Goal: Task Accomplishment & Management: Use online tool/utility

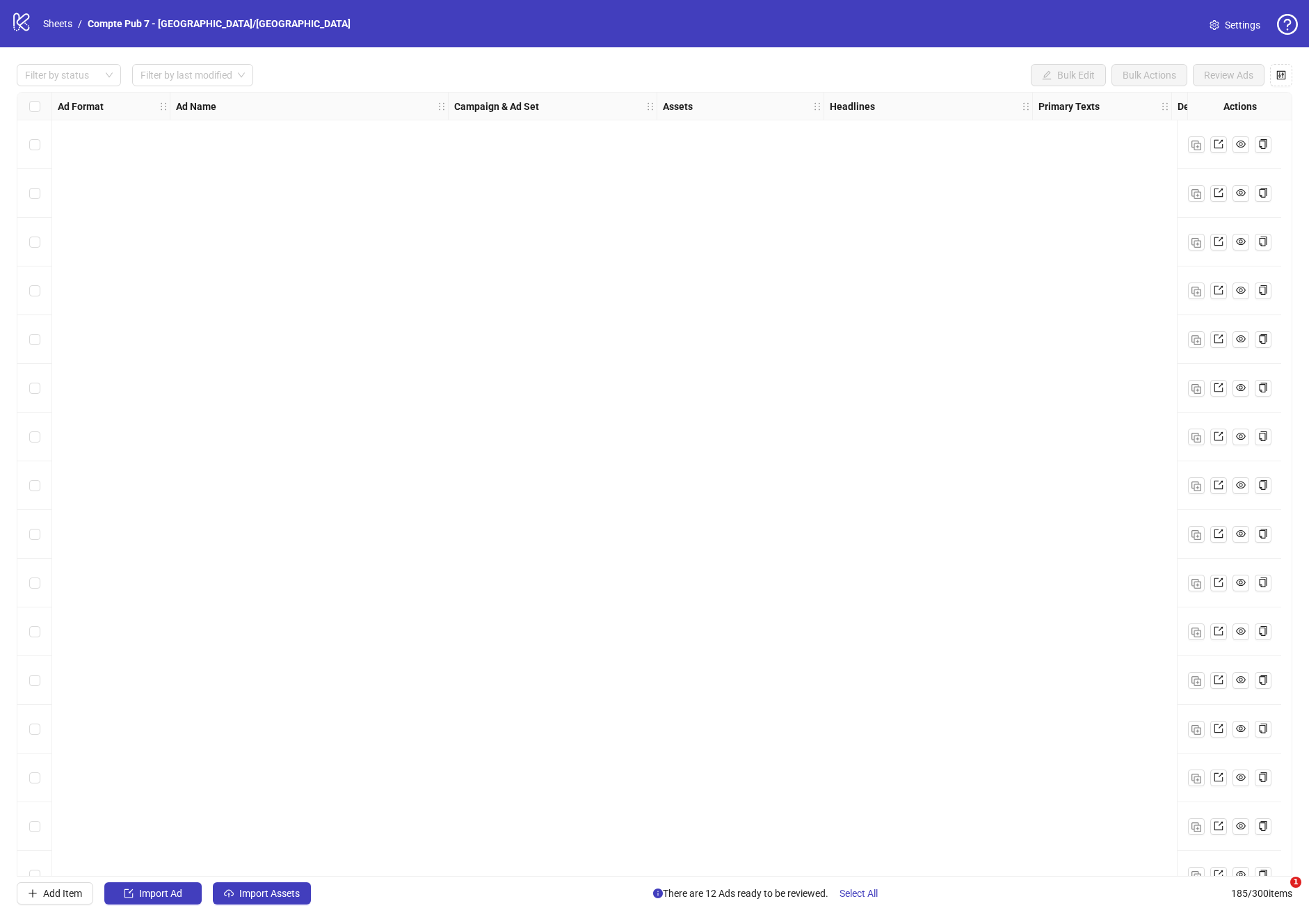
click at [89, 27] on link "Compte Pub 7 - [GEOGRAPHIC_DATA]/[GEOGRAPHIC_DATA]" at bounding box center [219, 23] width 269 height 15
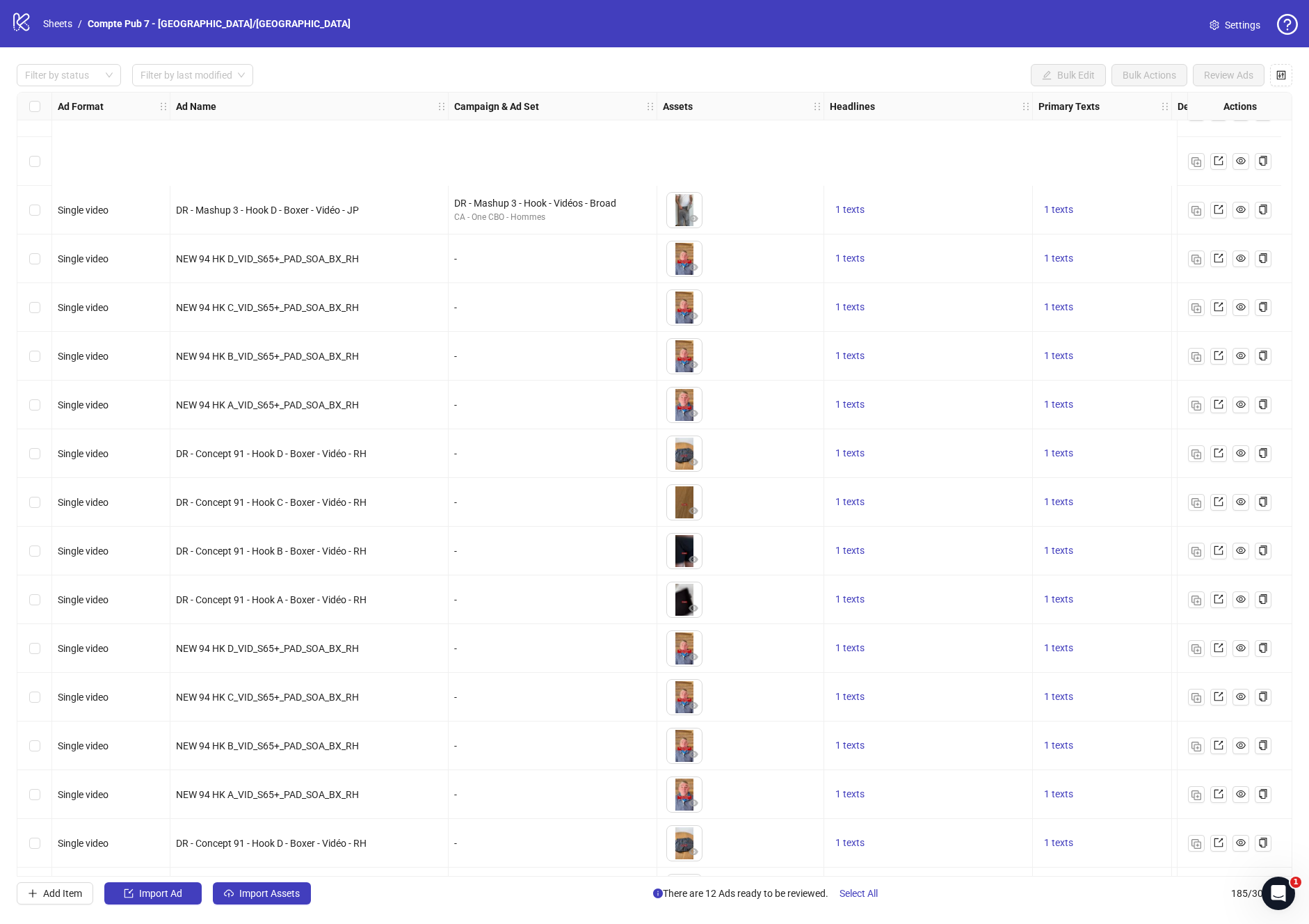
scroll to position [8256, 0]
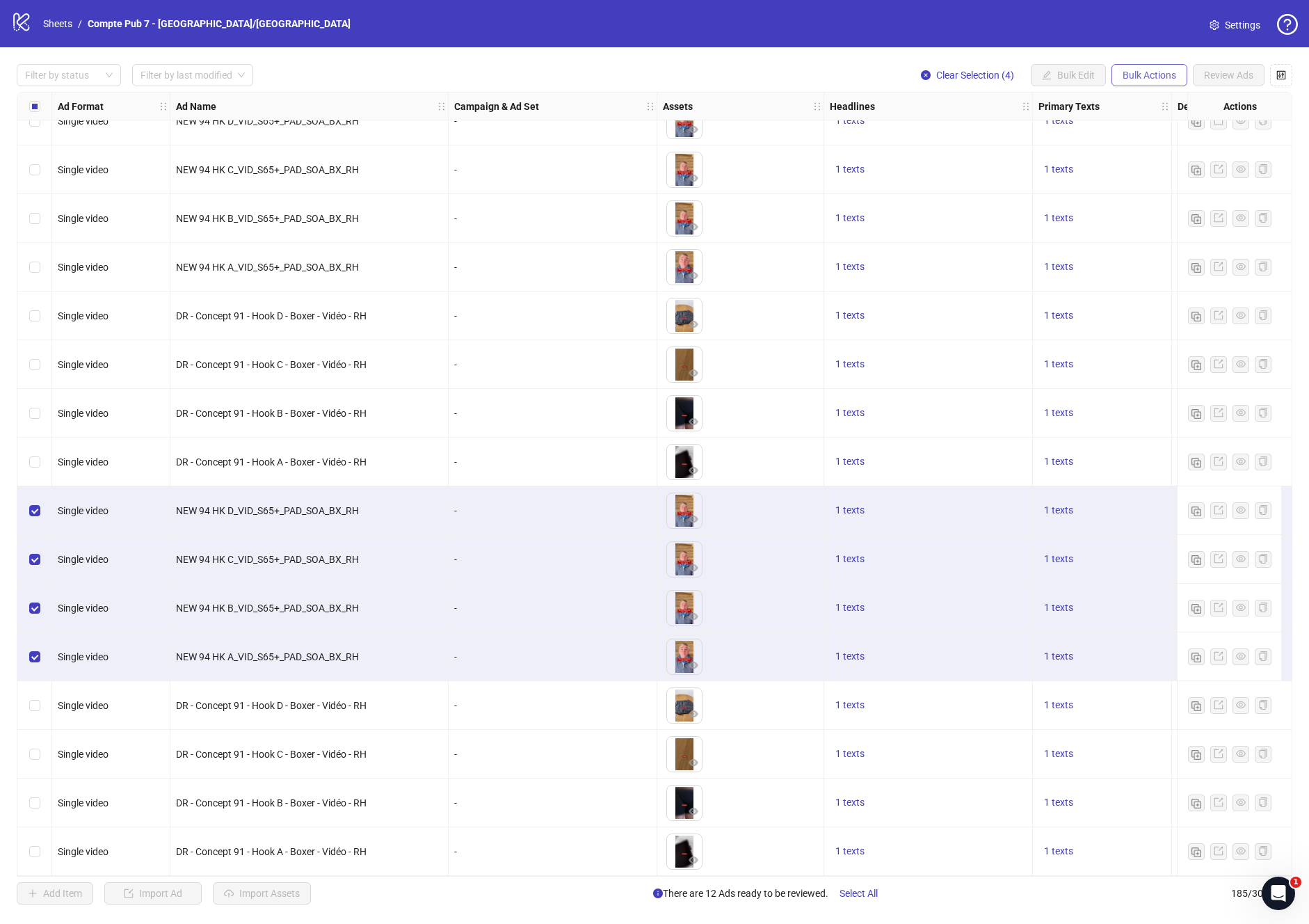
click at [1155, 71] on span "Bulk Actions" at bounding box center [1149, 75] width 54 height 11
click at [1167, 171] on span "Copy to another sheet" at bounding box center [1169, 170] width 96 height 15
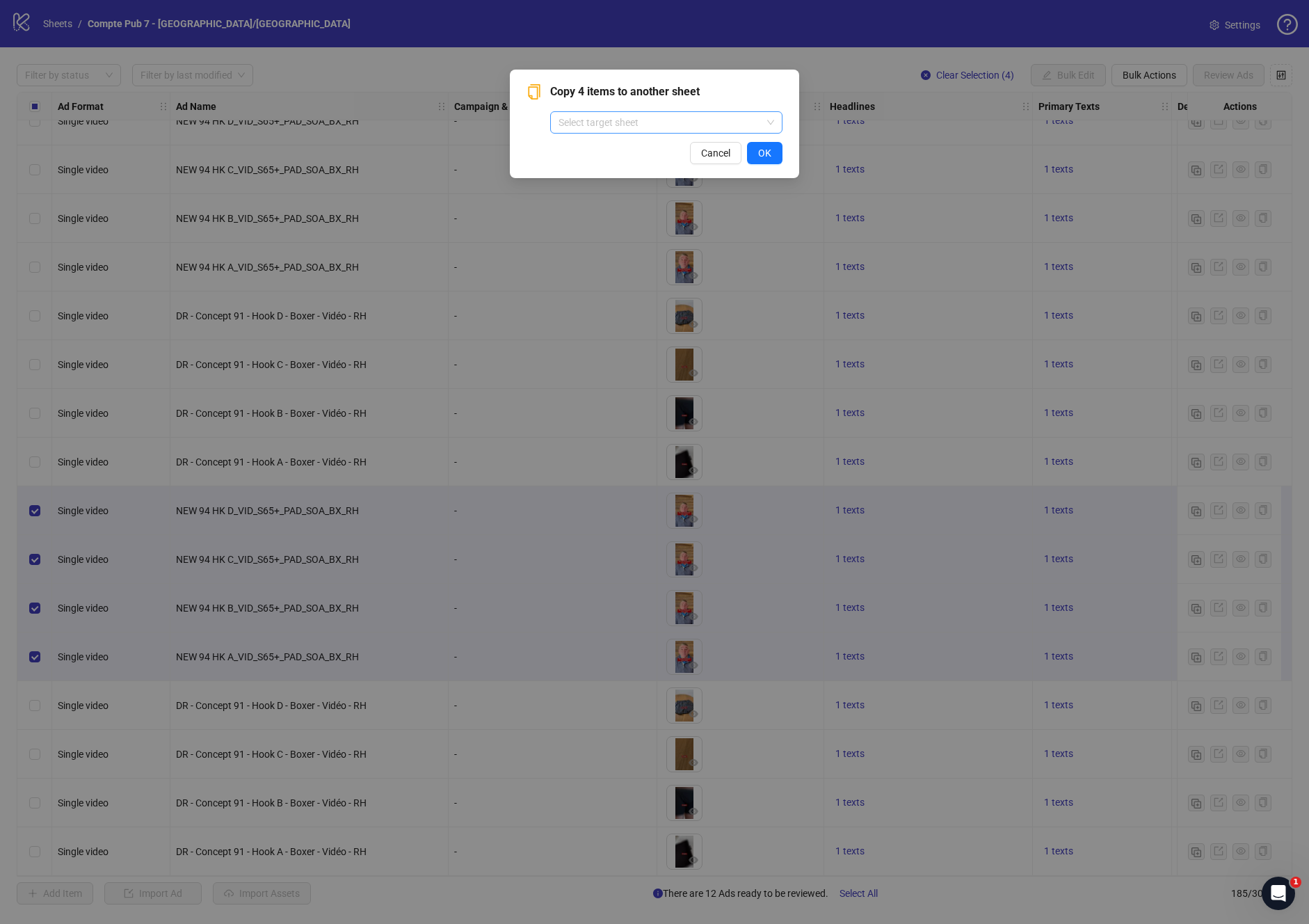
click at [625, 120] on input "search" at bounding box center [660, 121] width 203 height 21
click at [631, 165] on div "Compte Pub 4 - [GEOGRAPHIC_DATA]" at bounding box center [666, 172] width 210 height 15
click at [758, 153] on span "OK" at bounding box center [764, 153] width 13 height 11
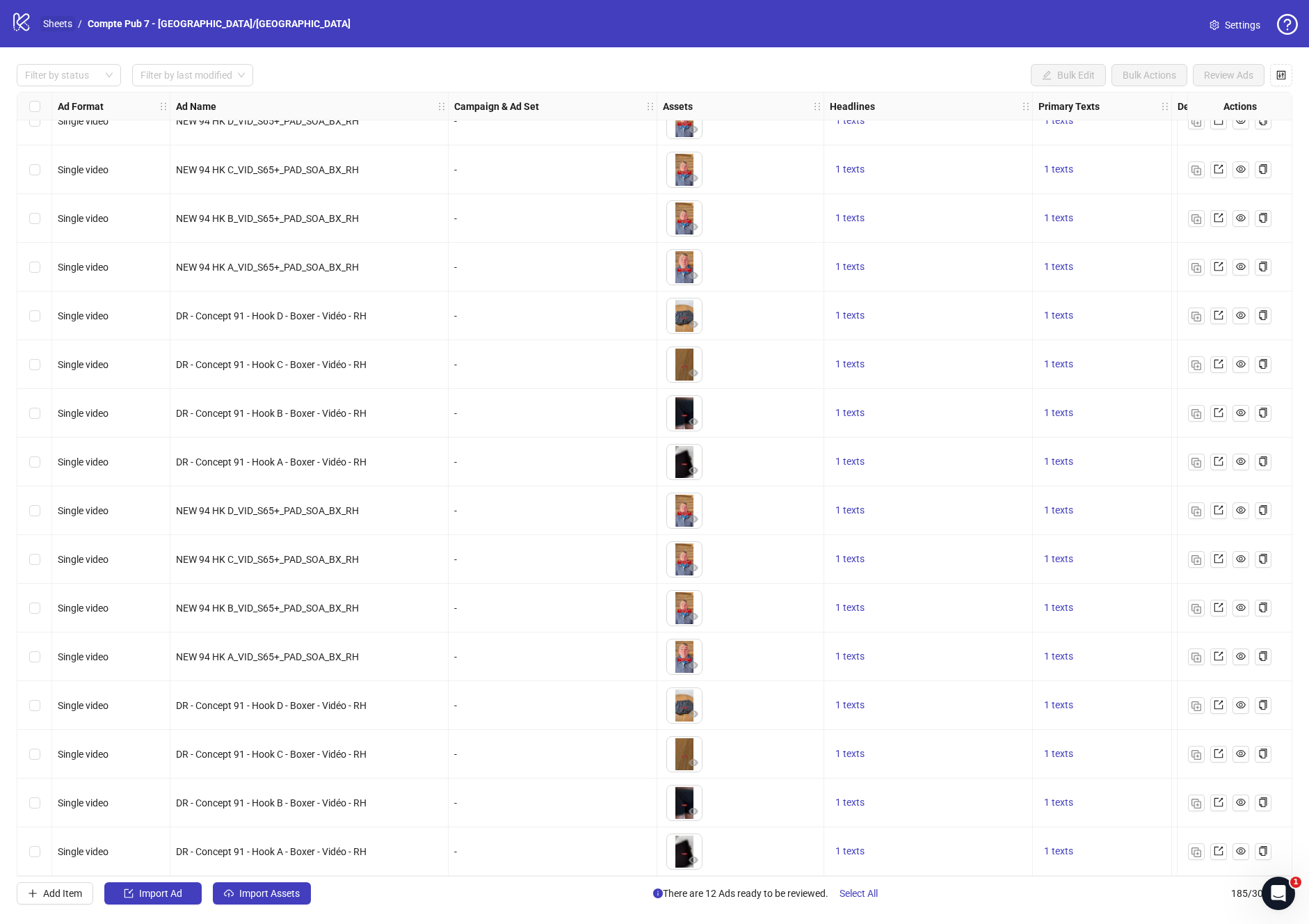
click at [59, 23] on link "Sheets" at bounding box center [57, 23] width 35 height 15
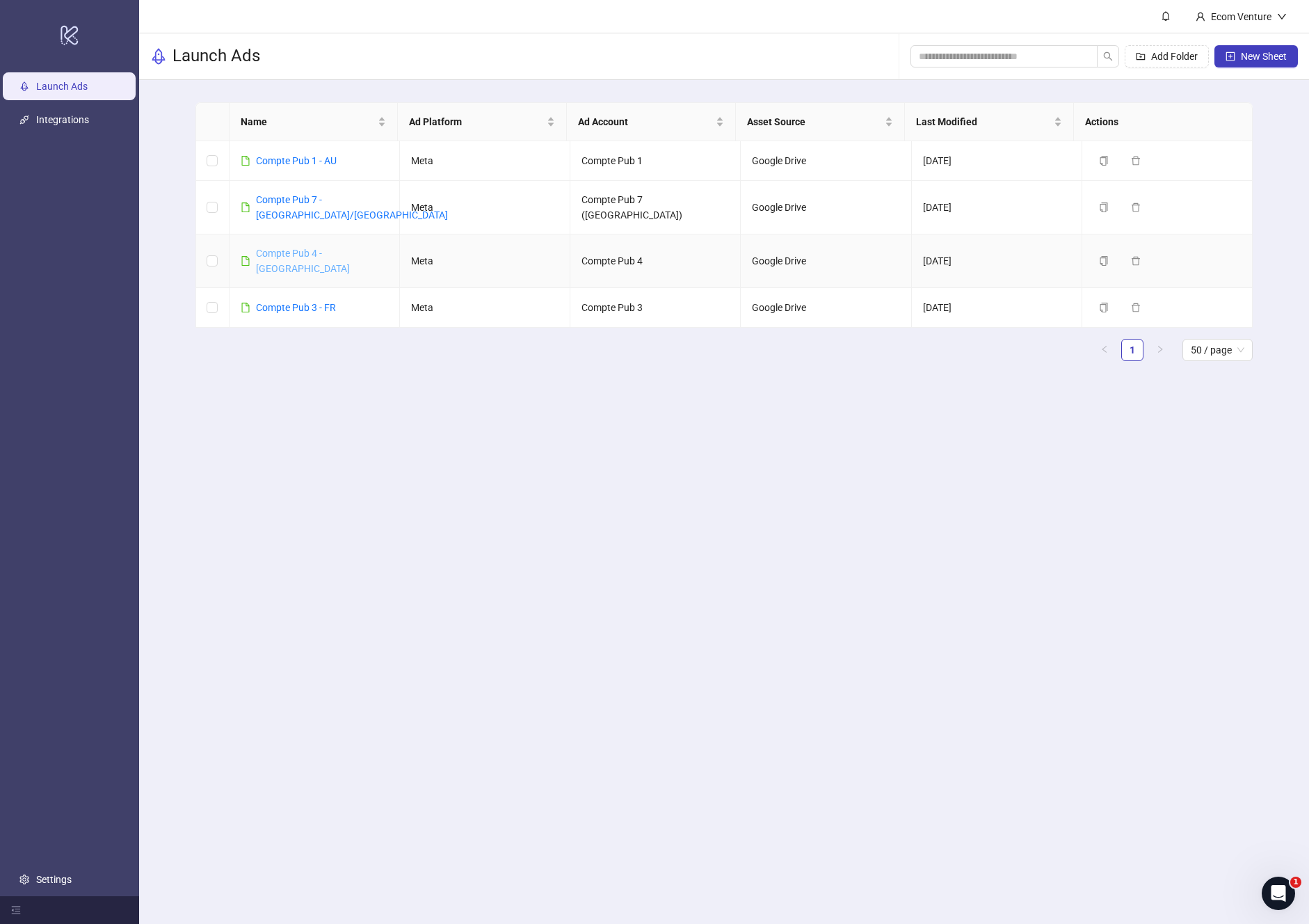
click at [305, 247] on link "Compte Pub 4 - [GEOGRAPHIC_DATA]" at bounding box center [303, 261] width 94 height 27
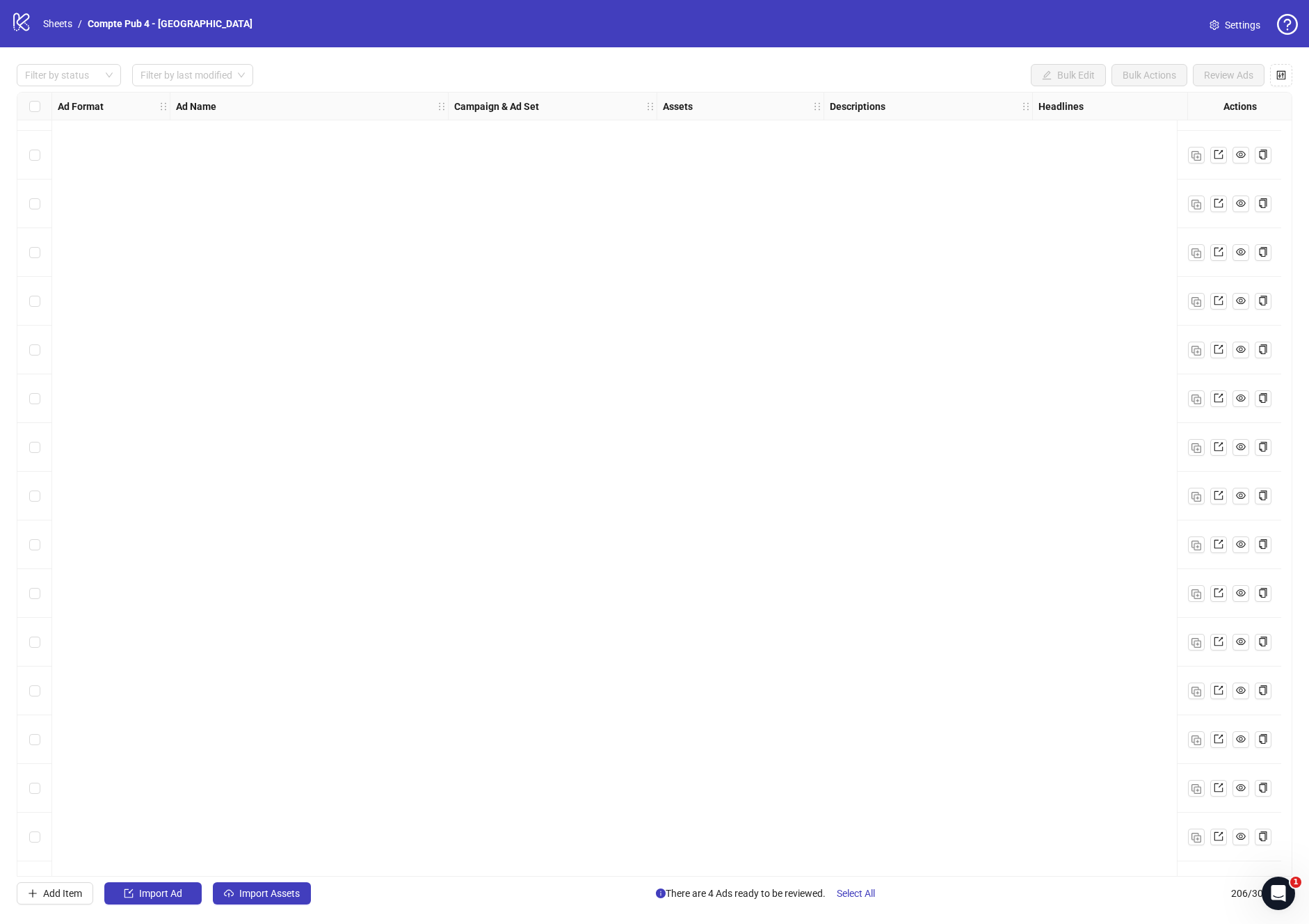
scroll to position [9279, 0]
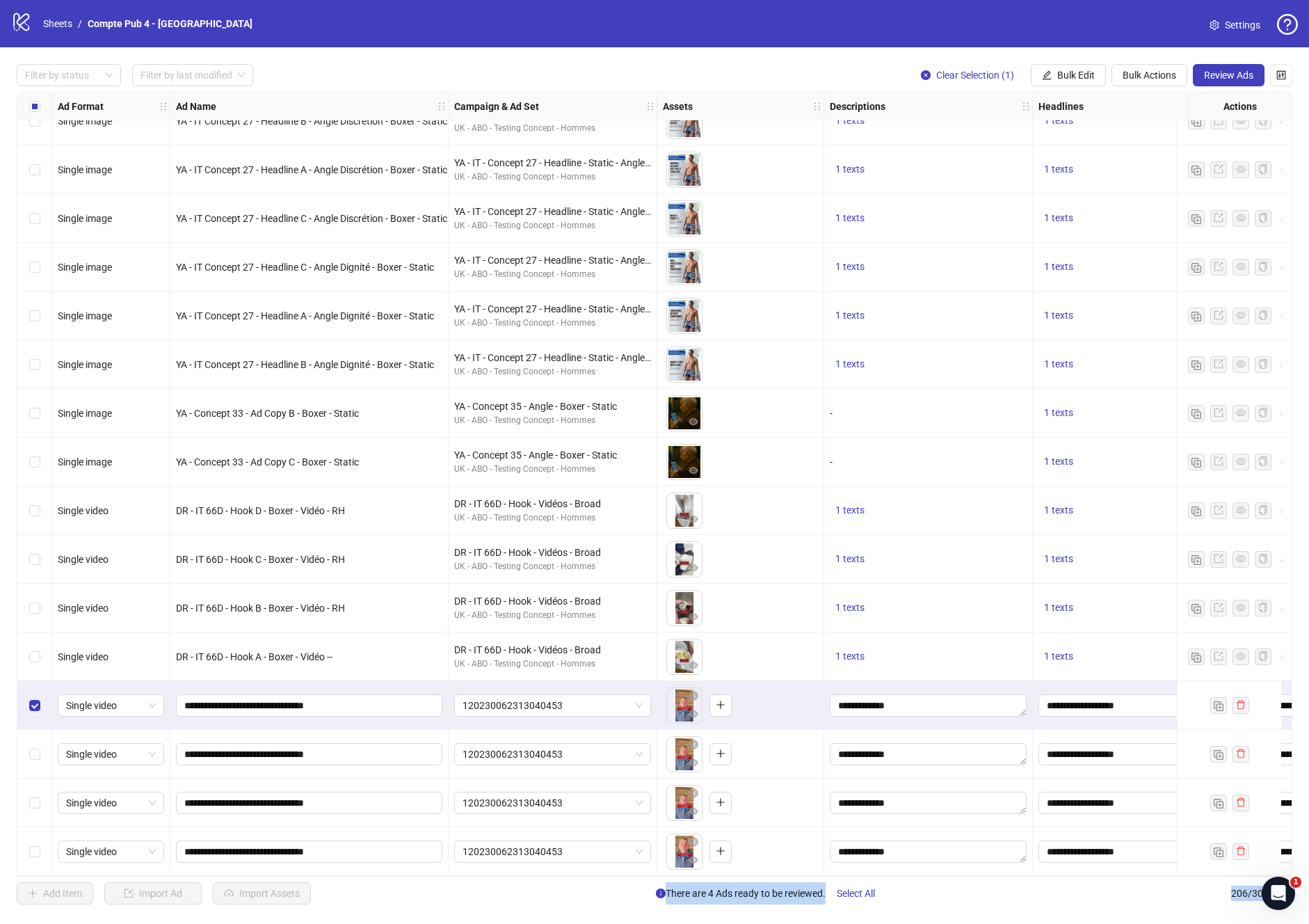
click at [37, 834] on div "Select row 206" at bounding box center [34, 851] width 35 height 49
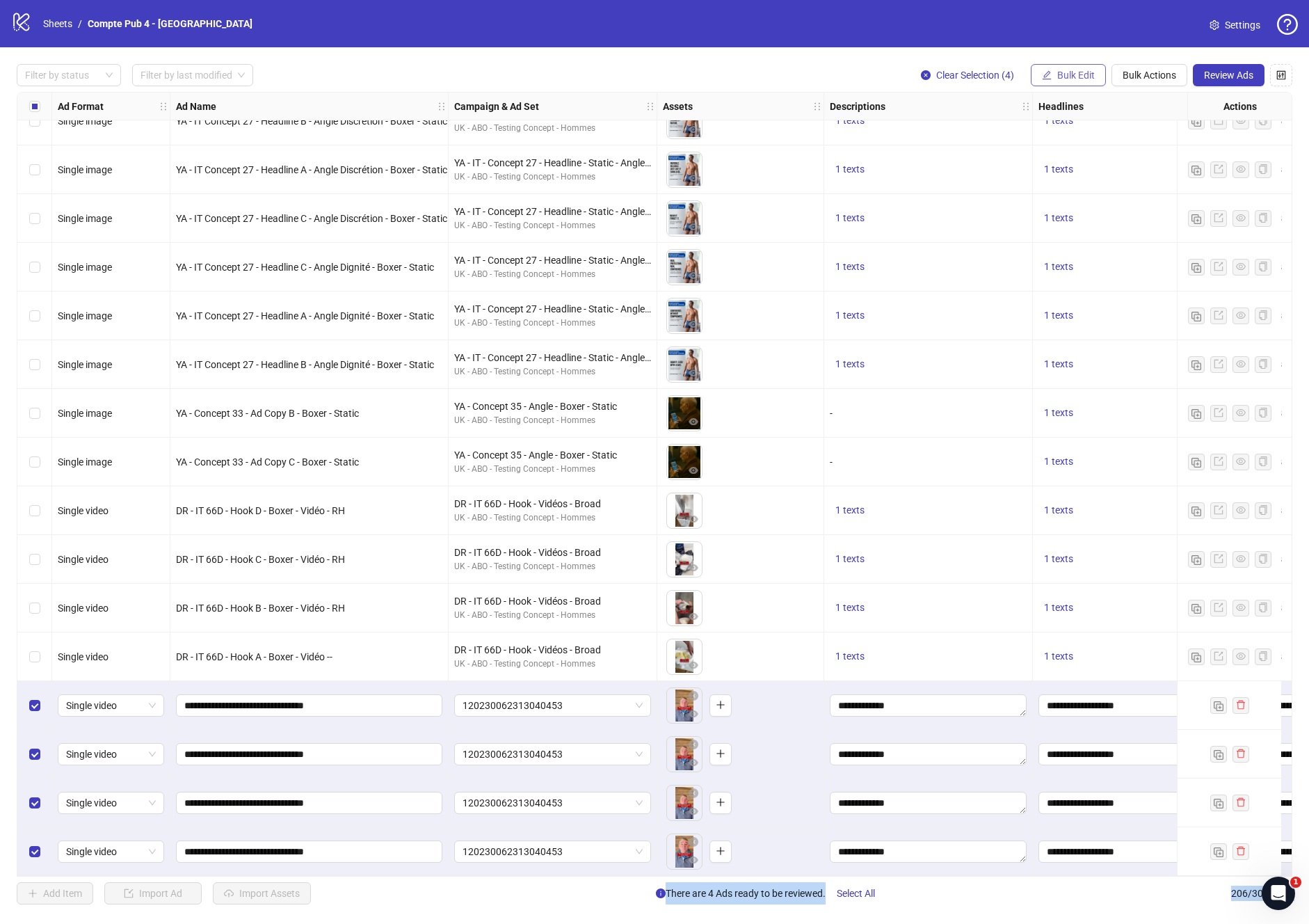
click at [1070, 78] on span "Bulk Edit" at bounding box center [1076, 75] width 38 height 11
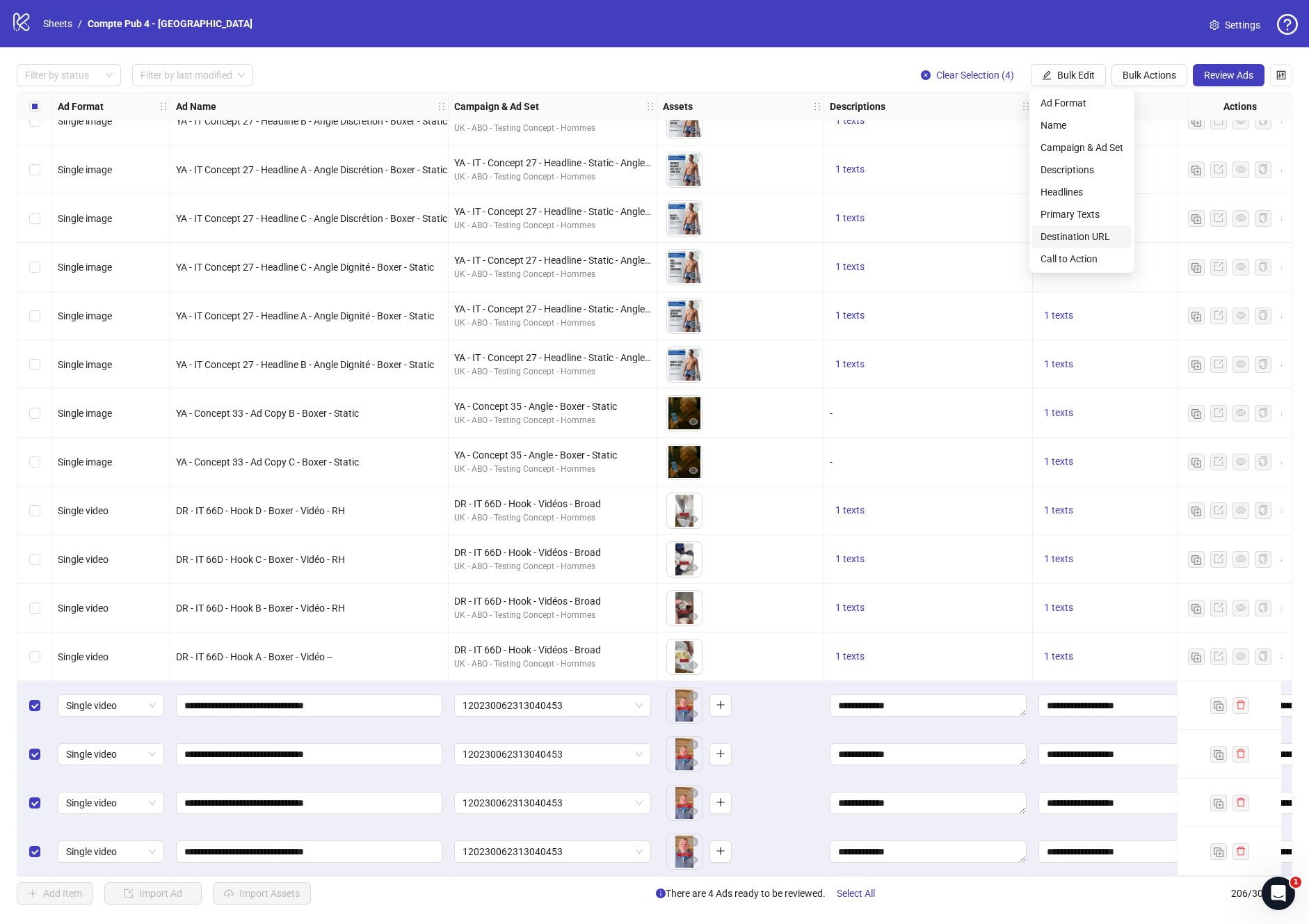
click at [1064, 232] on span "Destination URL" at bounding box center [1081, 236] width 83 height 15
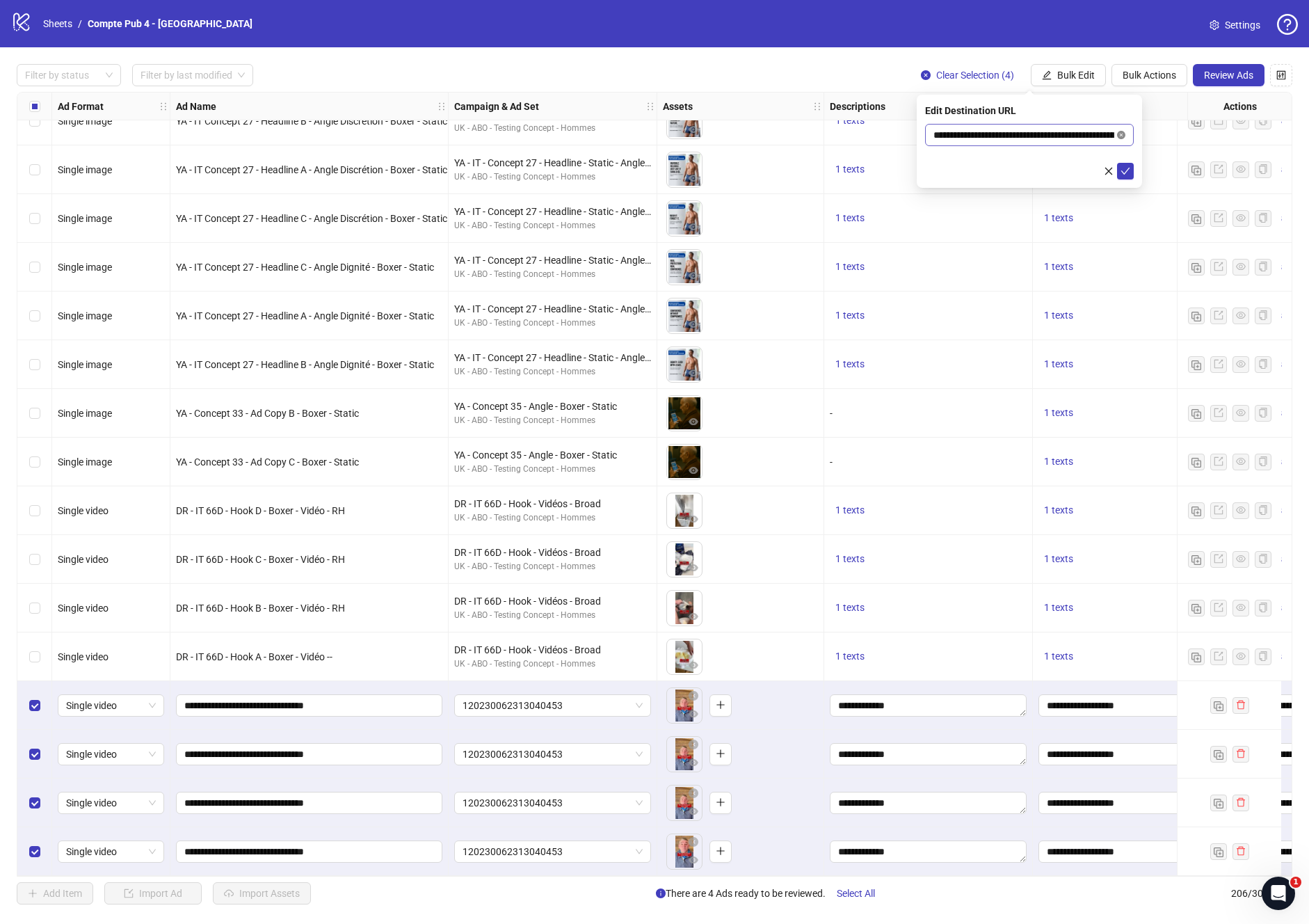
click at [1117, 136] on icon "close-circle" at bounding box center [1121, 134] width 8 height 8
click at [1036, 140] on input "text" at bounding box center [1023, 135] width 181 height 15
paste input "**********"
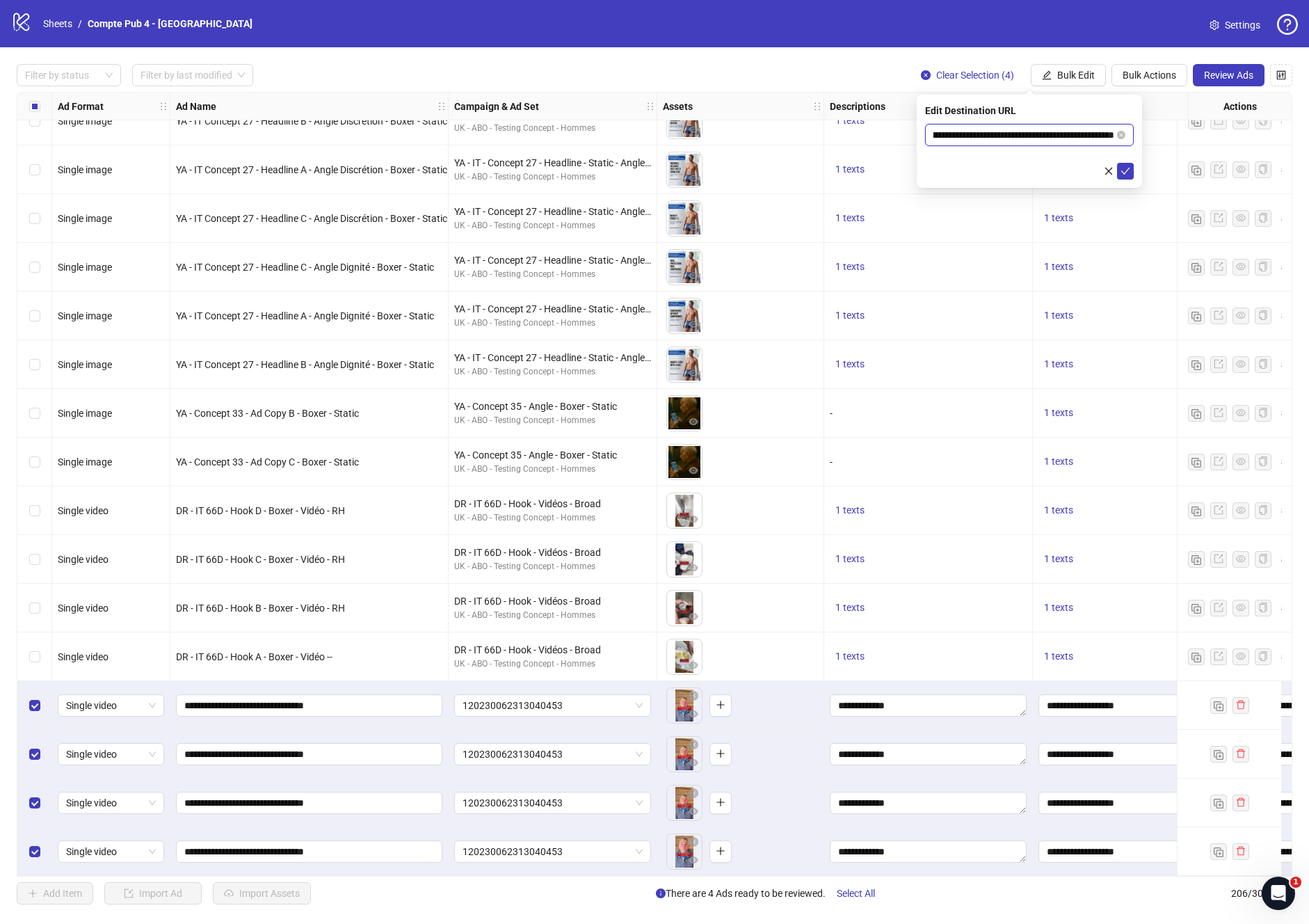
type input "**********"
click at [1110, 109] on div "Edit Destination URL" at bounding box center [1030, 110] width 209 height 15
click at [1125, 172] on icon "check" at bounding box center [1125, 171] width 10 height 10
click at [1046, 80] on button "Bulk Edit" at bounding box center [1069, 75] width 75 height 22
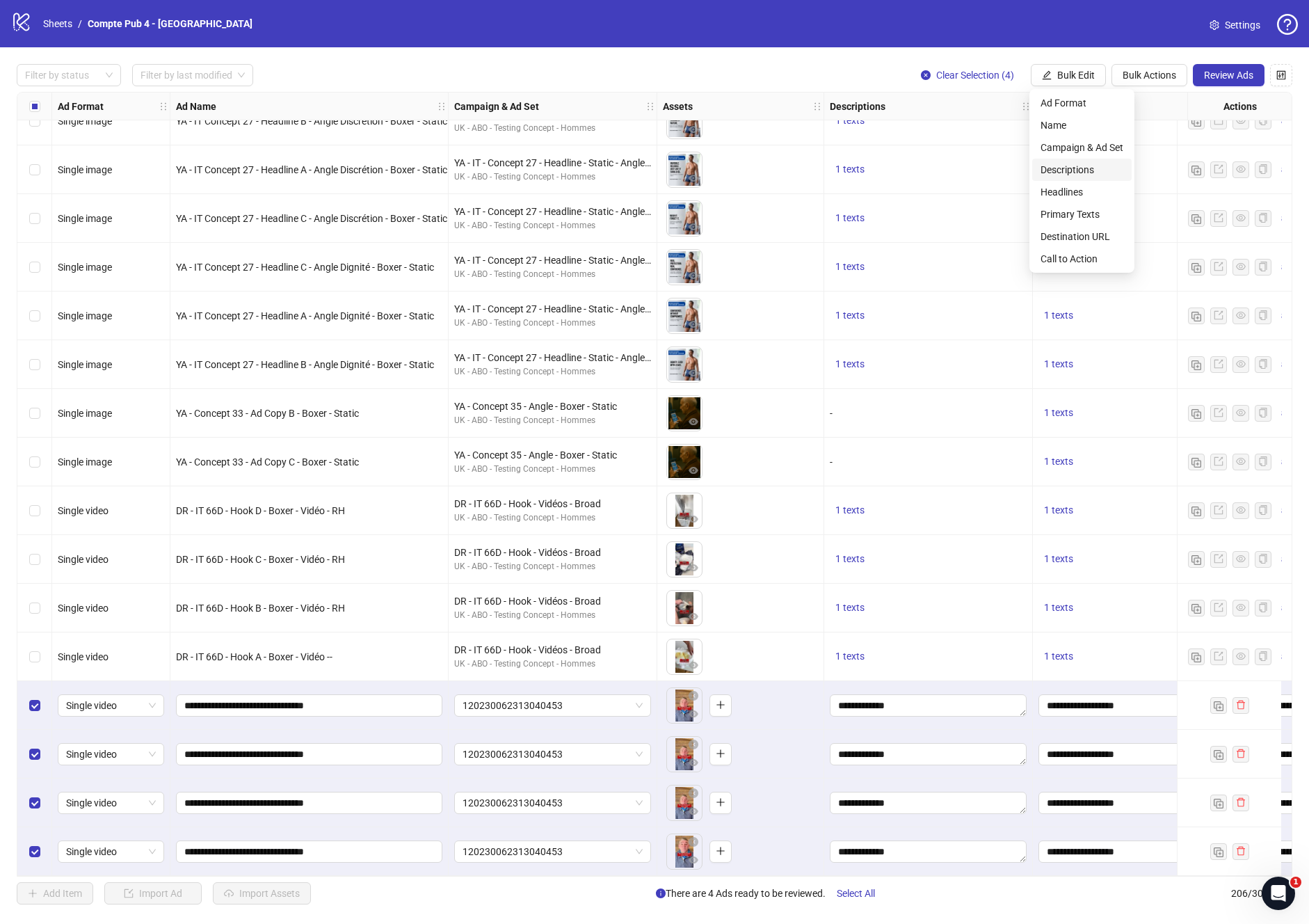
click at [1058, 171] on span "Descriptions" at bounding box center [1081, 170] width 83 height 15
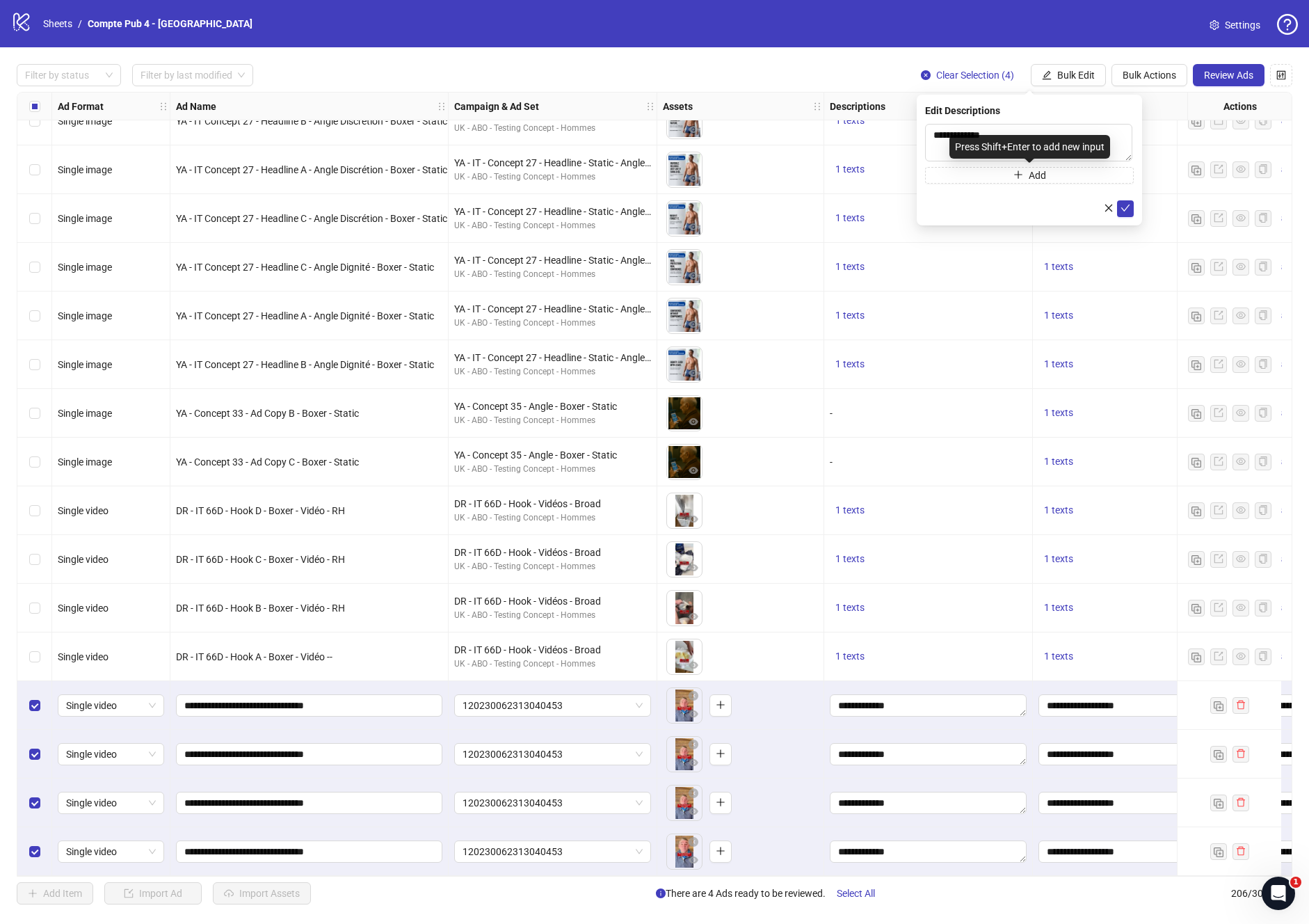
click at [972, 137] on div "Press Shift+Enter to add new input" at bounding box center [1030, 146] width 161 height 23
click at [974, 129] on textarea "**********" at bounding box center [1029, 143] width 207 height 37
paste textarea
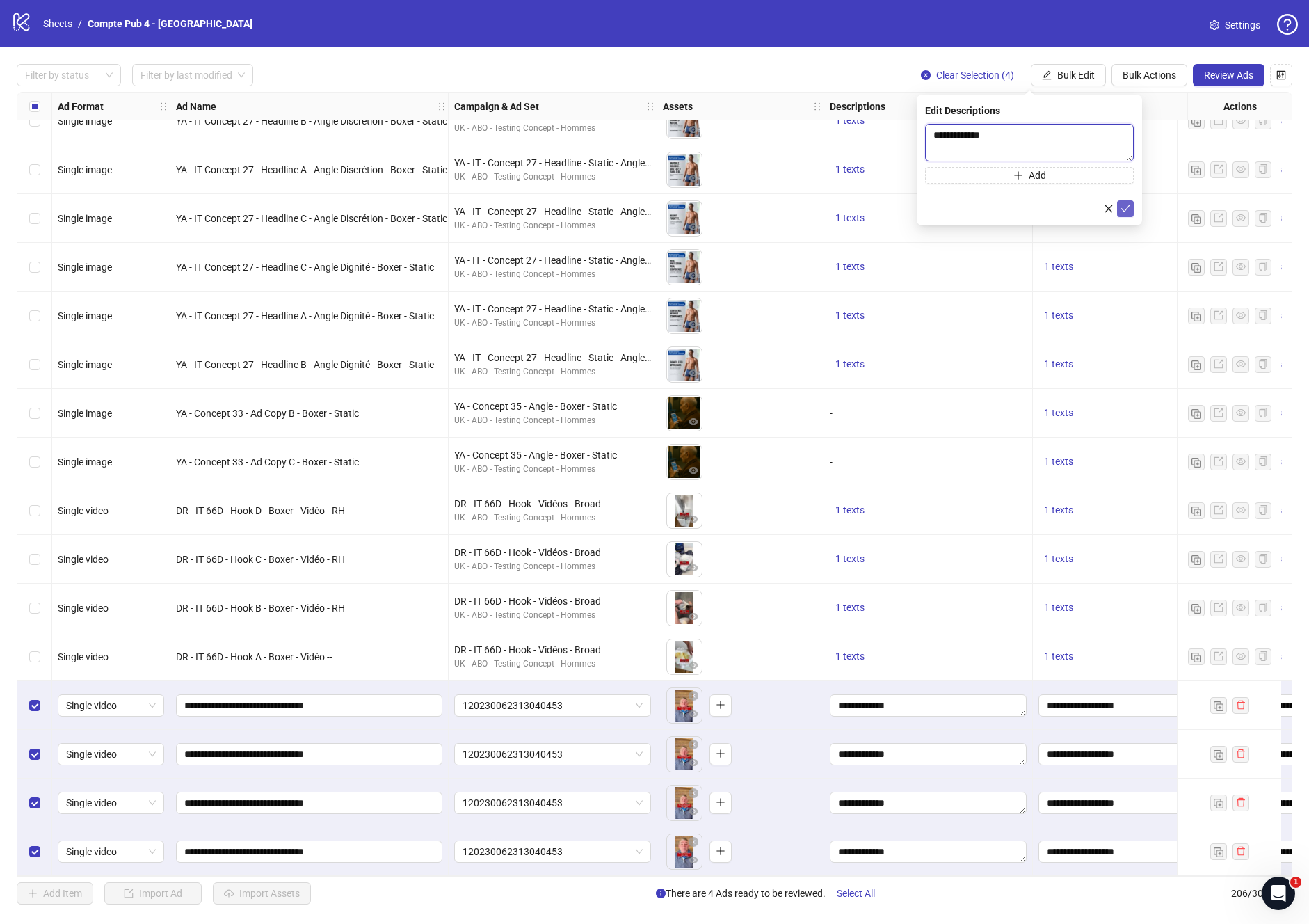
type textarea "**********"
click at [1123, 208] on icon "check" at bounding box center [1125, 208] width 10 height 10
click at [1285, 77] on icon "control" at bounding box center [1281, 75] width 9 height 9
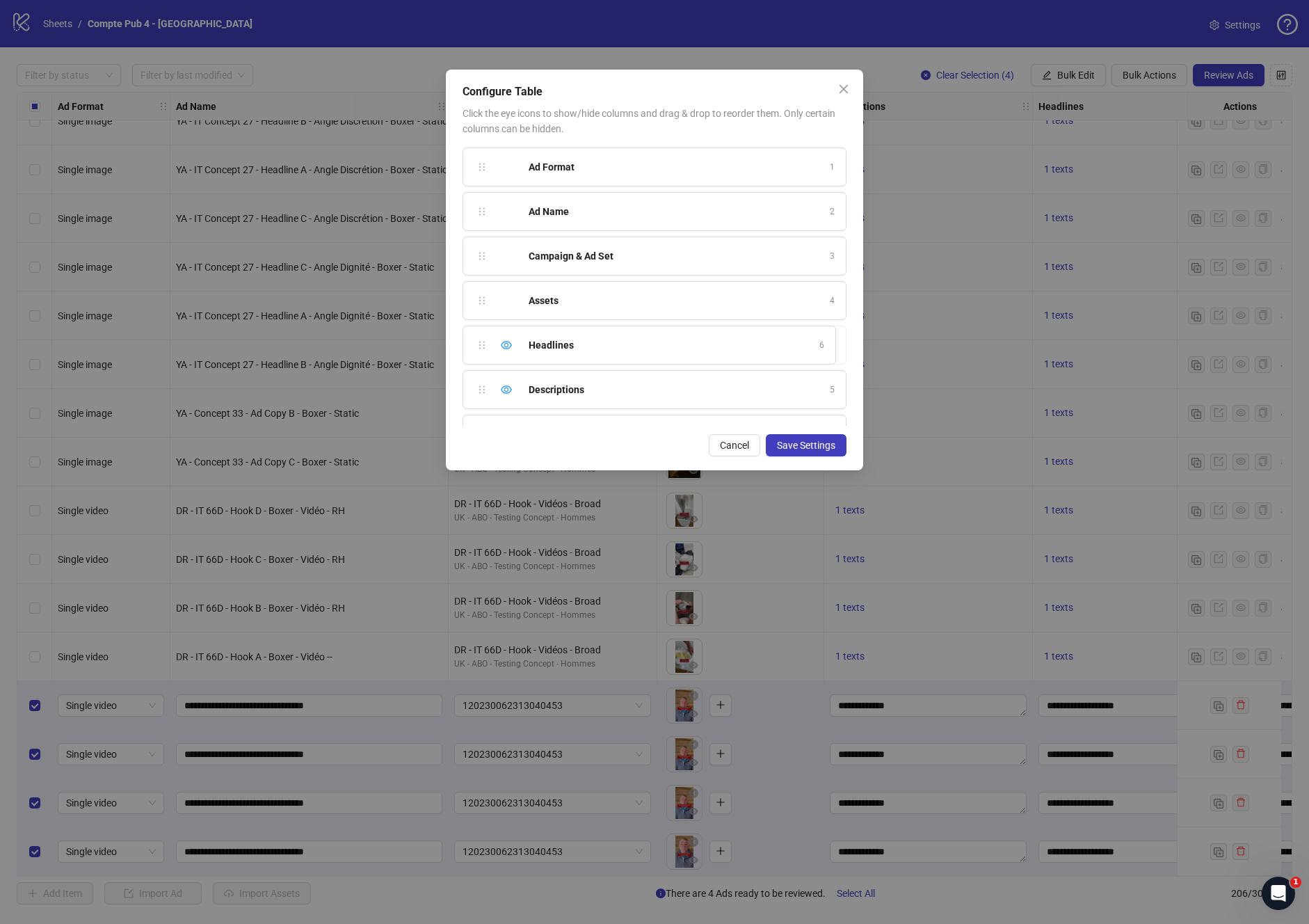
drag, startPoint x: 483, startPoint y: 389, endPoint x: 488, endPoint y: 348, distance: 41.3
click at [488, 348] on div "Ad Format 1 Ad Name 2 Campaign & Ad Set 3 Assets 4 Descriptions 5 Headlines 6 P…" at bounding box center [654, 287] width 384 height 279
drag, startPoint x: 482, startPoint y: 297, endPoint x: 488, endPoint y: 238, distance: 59.3
click at [488, 238] on div "Ad Format 1 Ad Name 2 Campaign & Ad Set 3 Assets 4 Headlines 5 Descriptions 6 P…" at bounding box center [654, 287] width 384 height 279
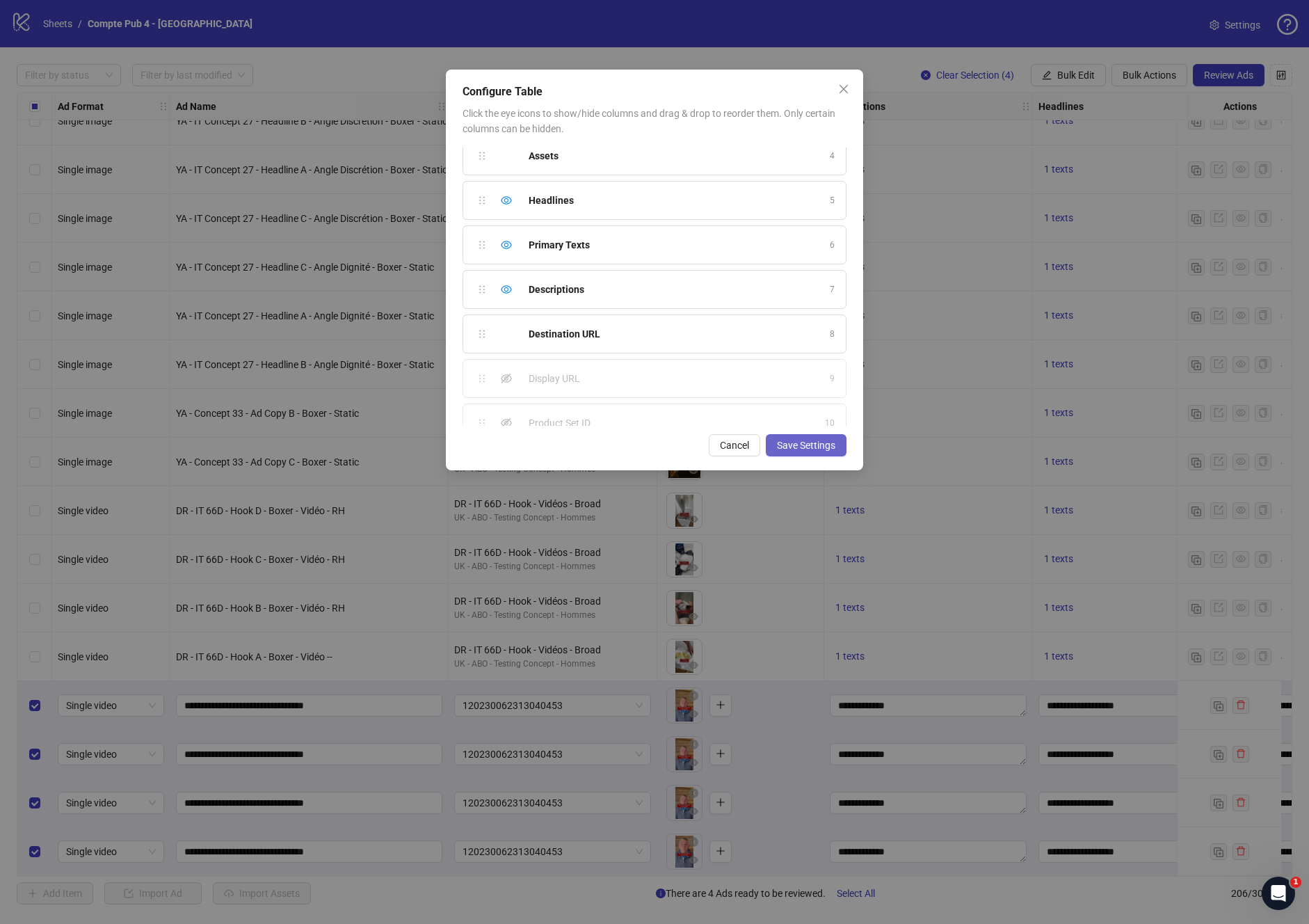
click at [790, 440] on span "Save Settings" at bounding box center [805, 445] width 58 height 11
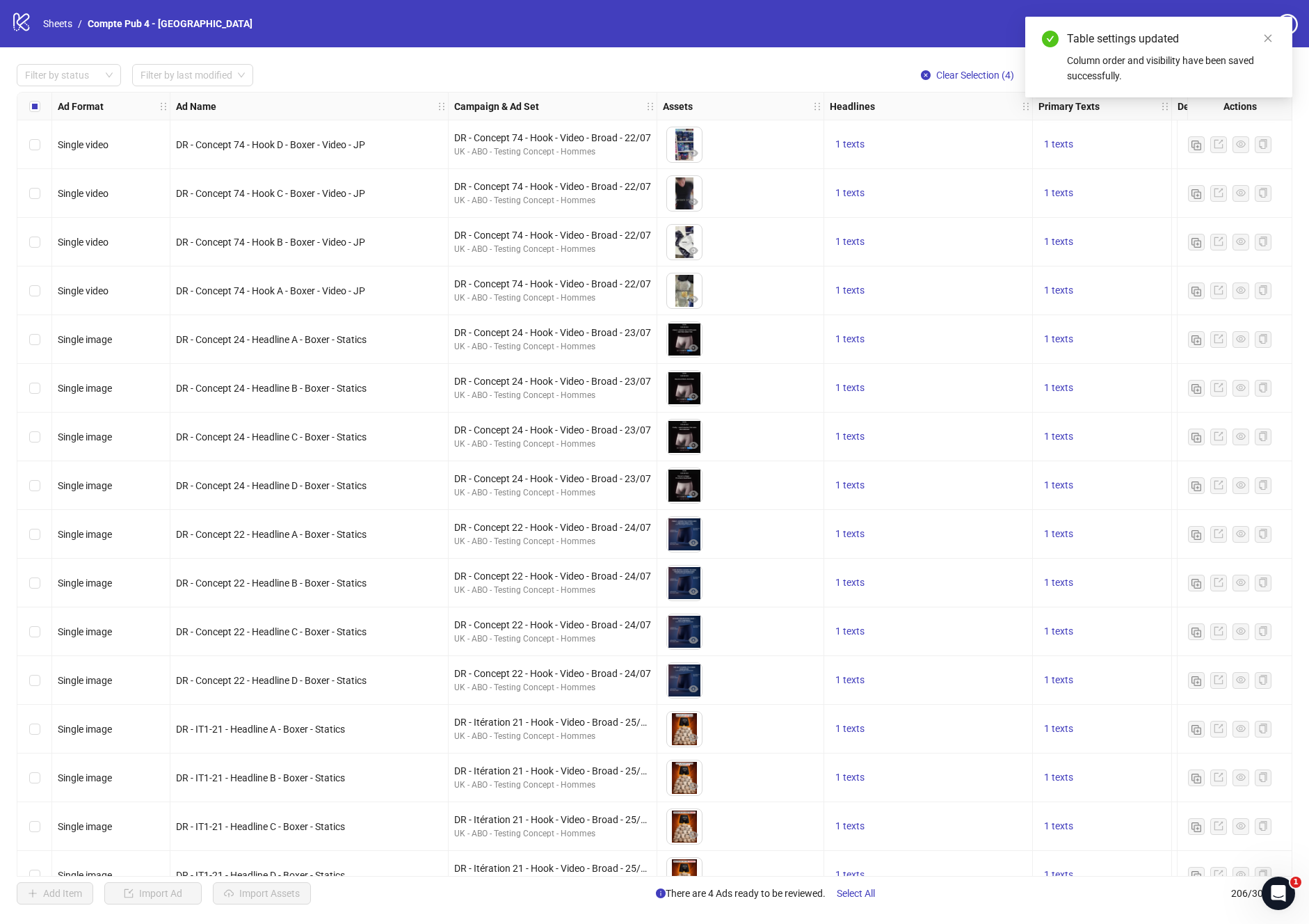
drag, startPoint x: 689, startPoint y: 876, endPoint x: 751, endPoint y: 866, distance: 62.8
click at [732, 877] on div "Filter by status Filter by last modified Clear Selection (4) Bulk Edit Bulk Act…" at bounding box center [654, 484] width 1309 height 873
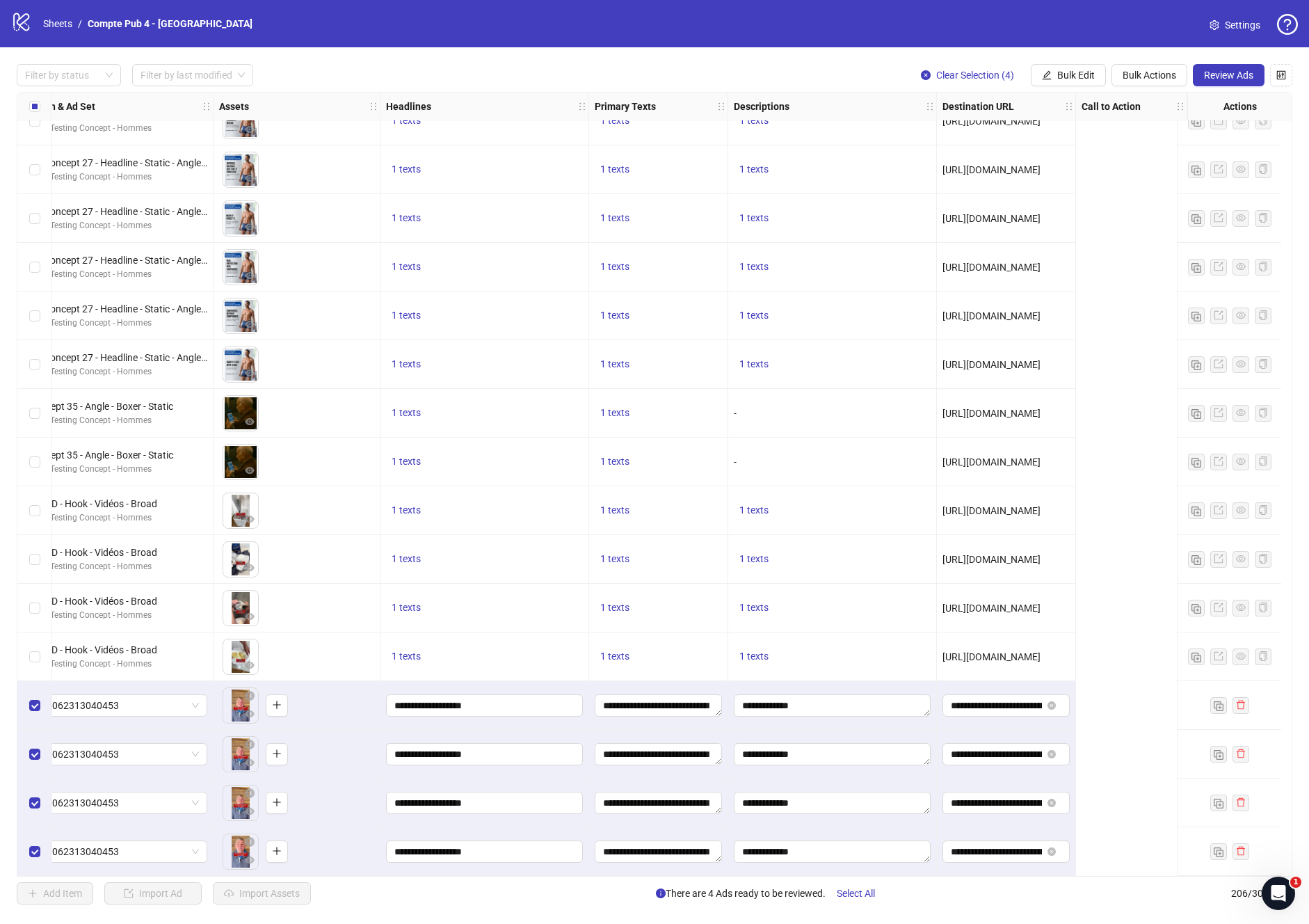
scroll to position [9279, 0]
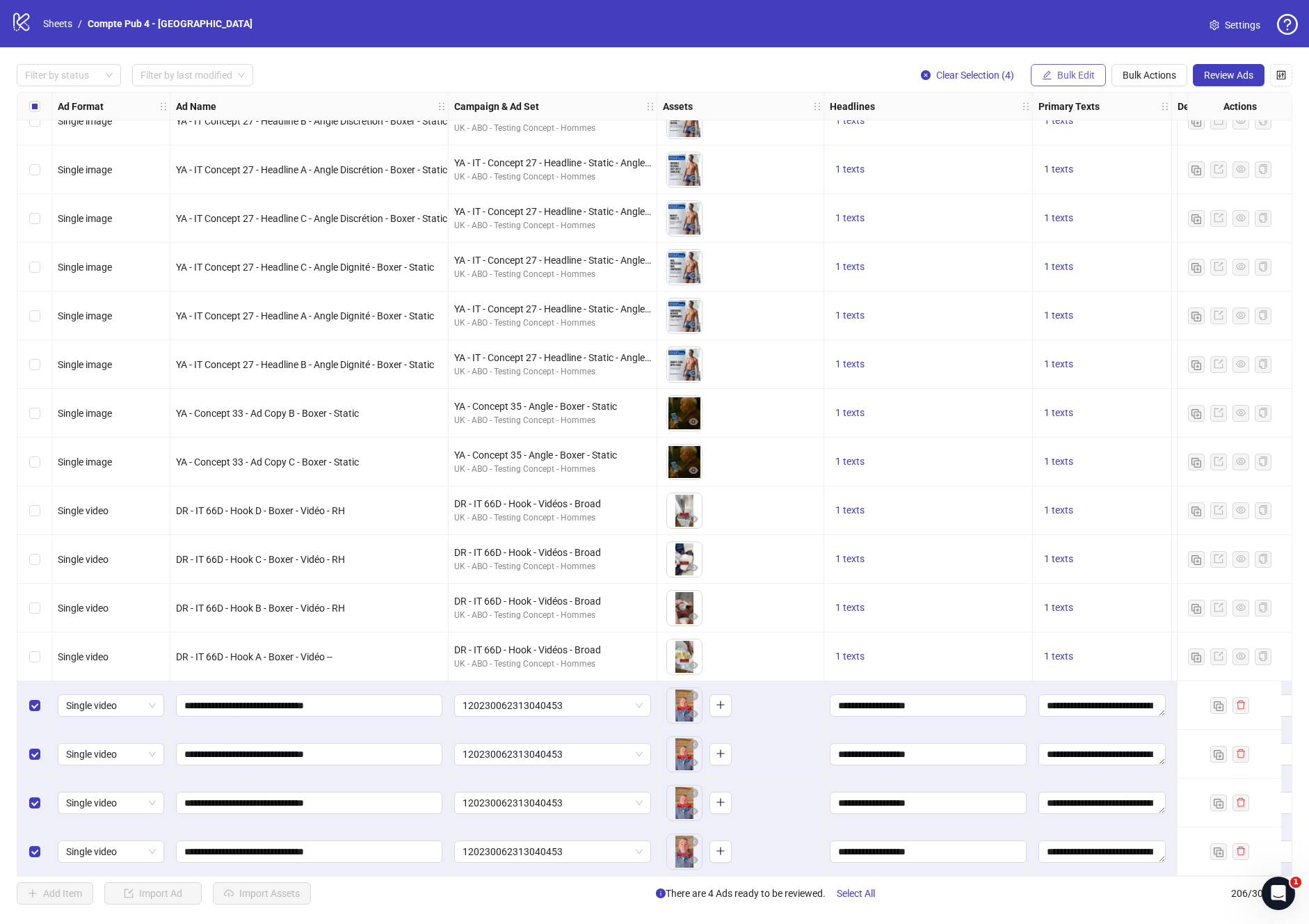
click at [1089, 73] on span "Bulk Edit" at bounding box center [1076, 75] width 38 height 11
click at [1096, 149] on span "Campaign & Ad Set" at bounding box center [1081, 147] width 83 height 15
click at [1119, 132] on span "120230062313040453" at bounding box center [1029, 134] width 192 height 21
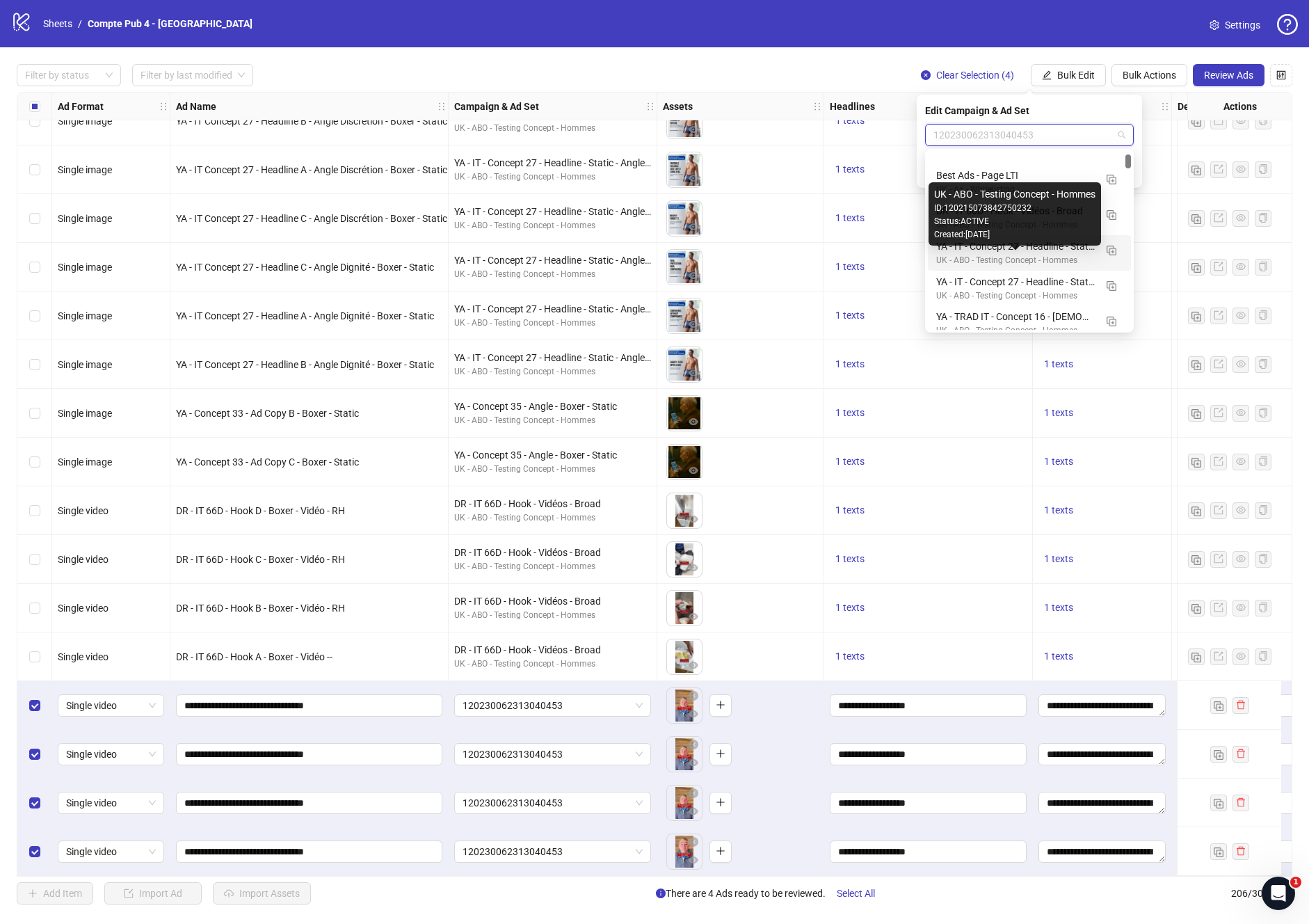
scroll to position [49, 0]
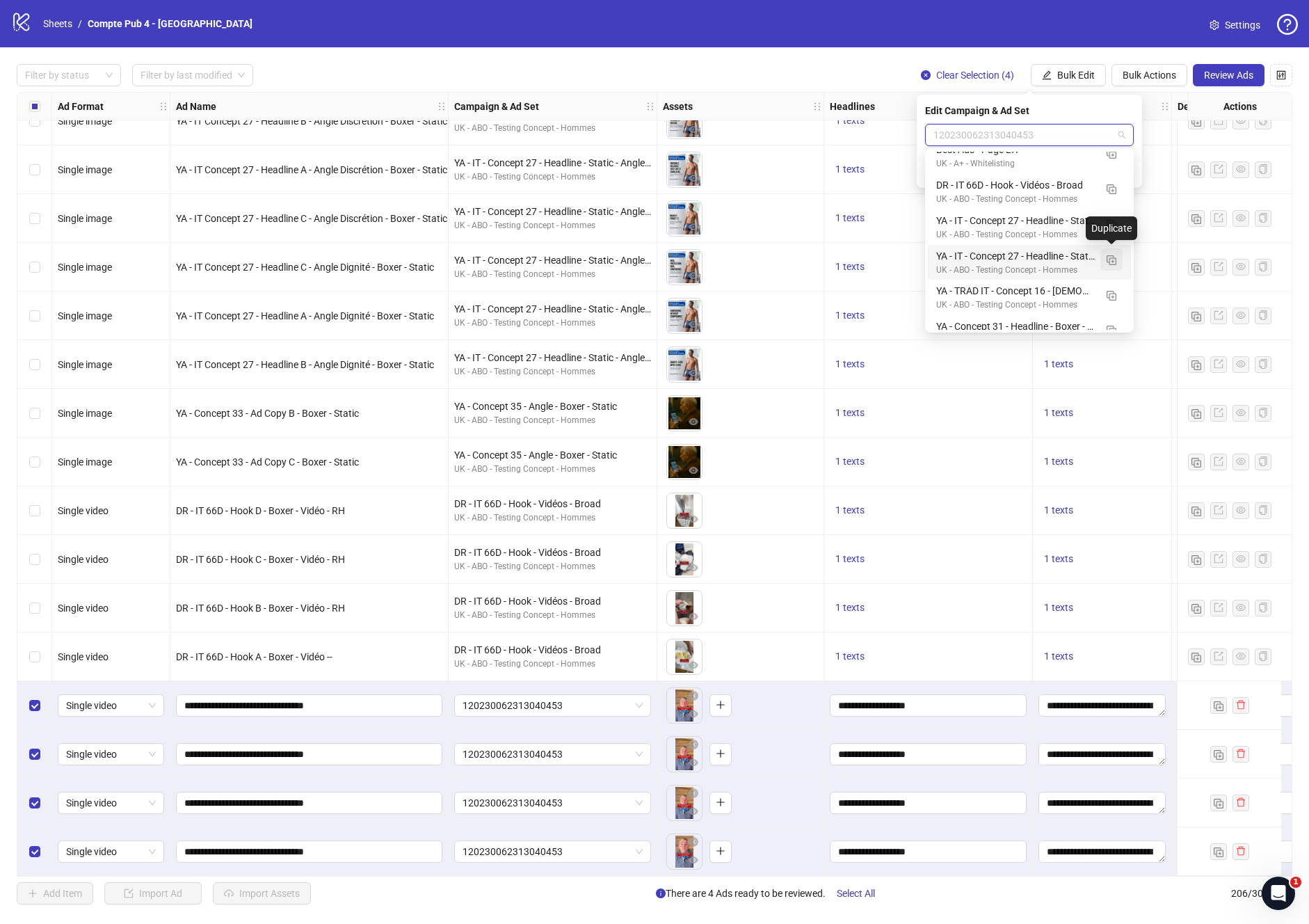
click at [1109, 258] on img "button" at bounding box center [1111, 260] width 10 height 10
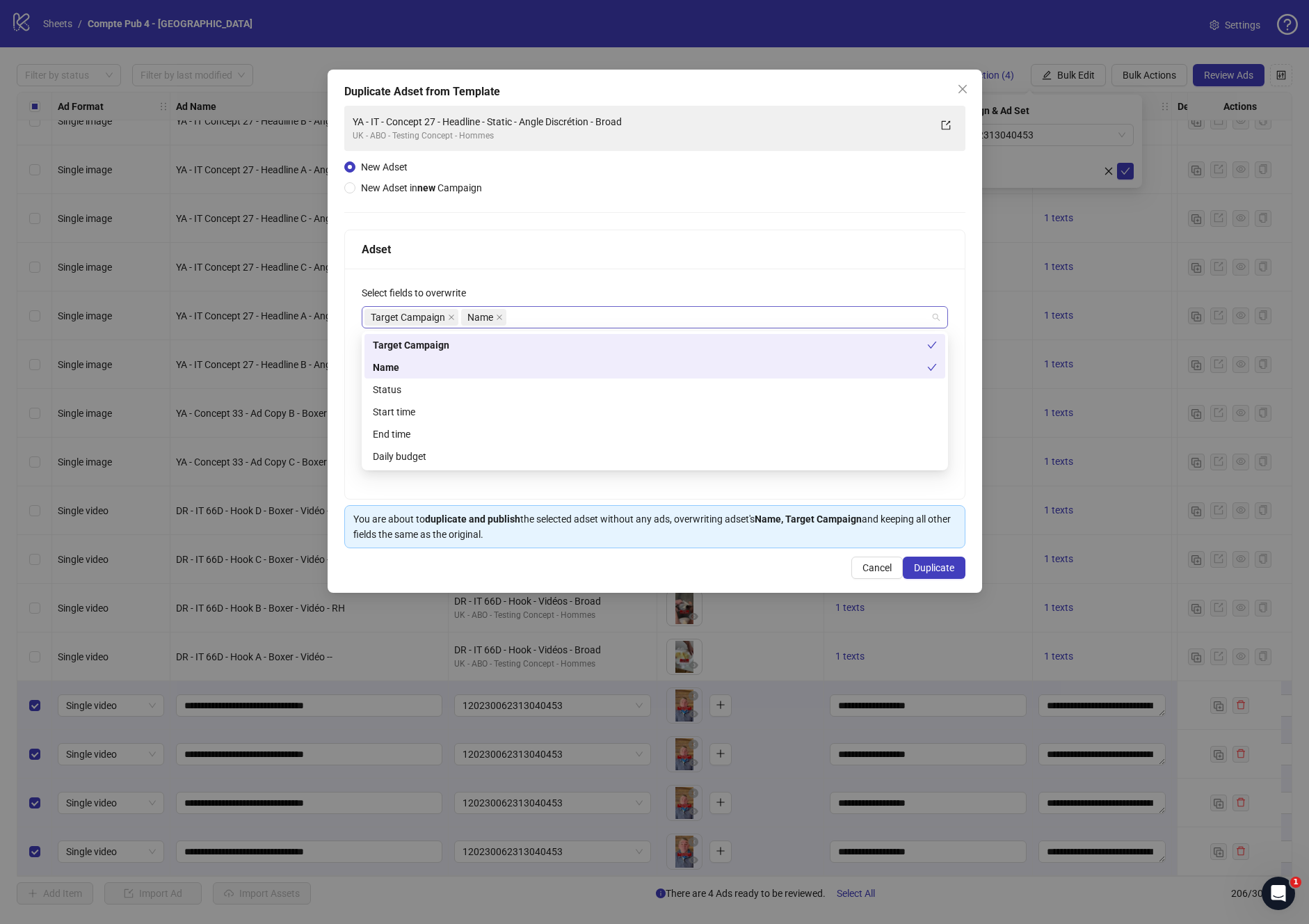
click at [549, 312] on div "Target Campaign Name" at bounding box center [647, 317] width 566 height 20
click at [444, 392] on div "Status" at bounding box center [655, 389] width 564 height 15
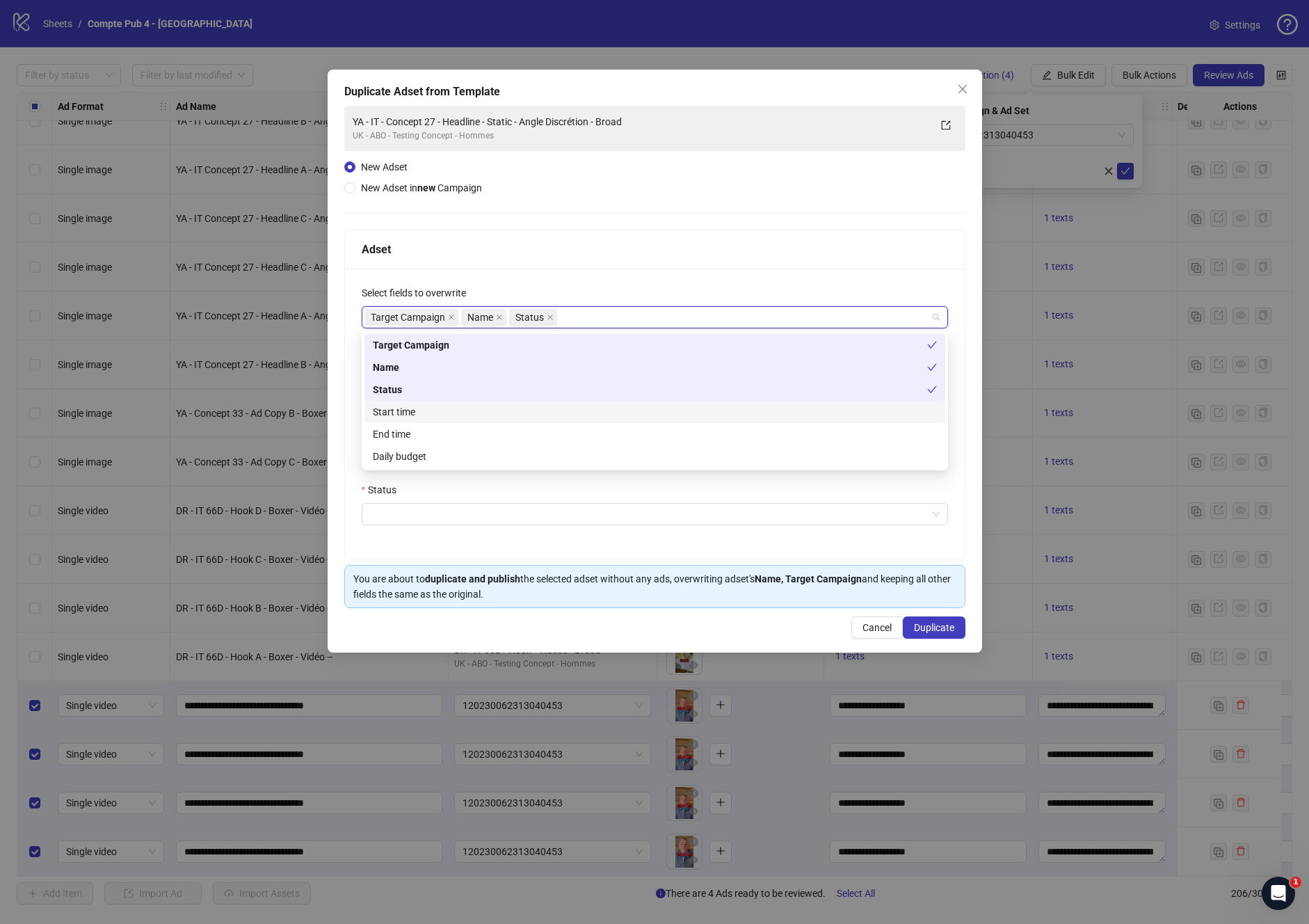
click at [429, 417] on div "Start time" at bounding box center [655, 412] width 564 height 15
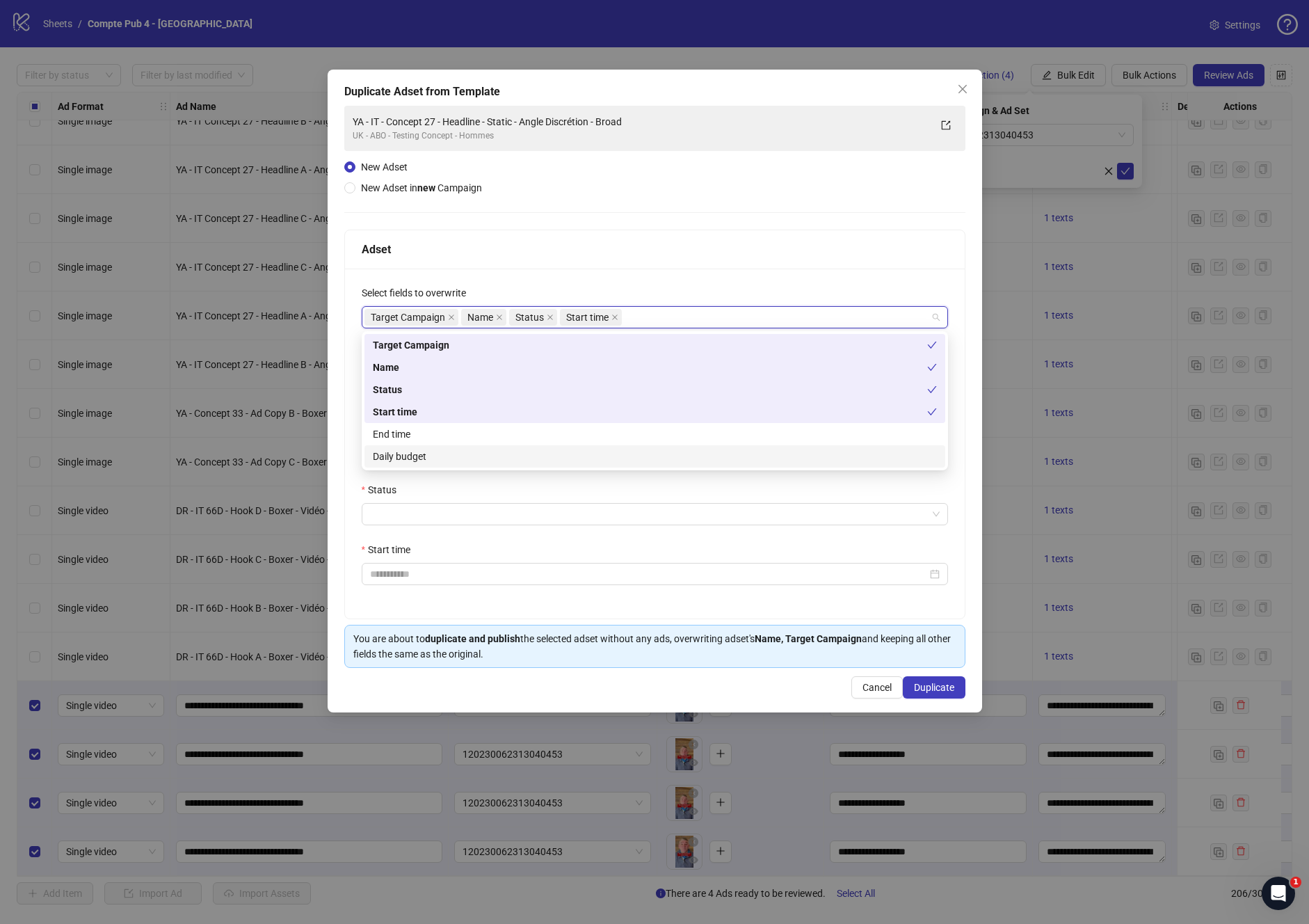
click at [413, 462] on div "Daily budget" at bounding box center [655, 455] width 564 height 15
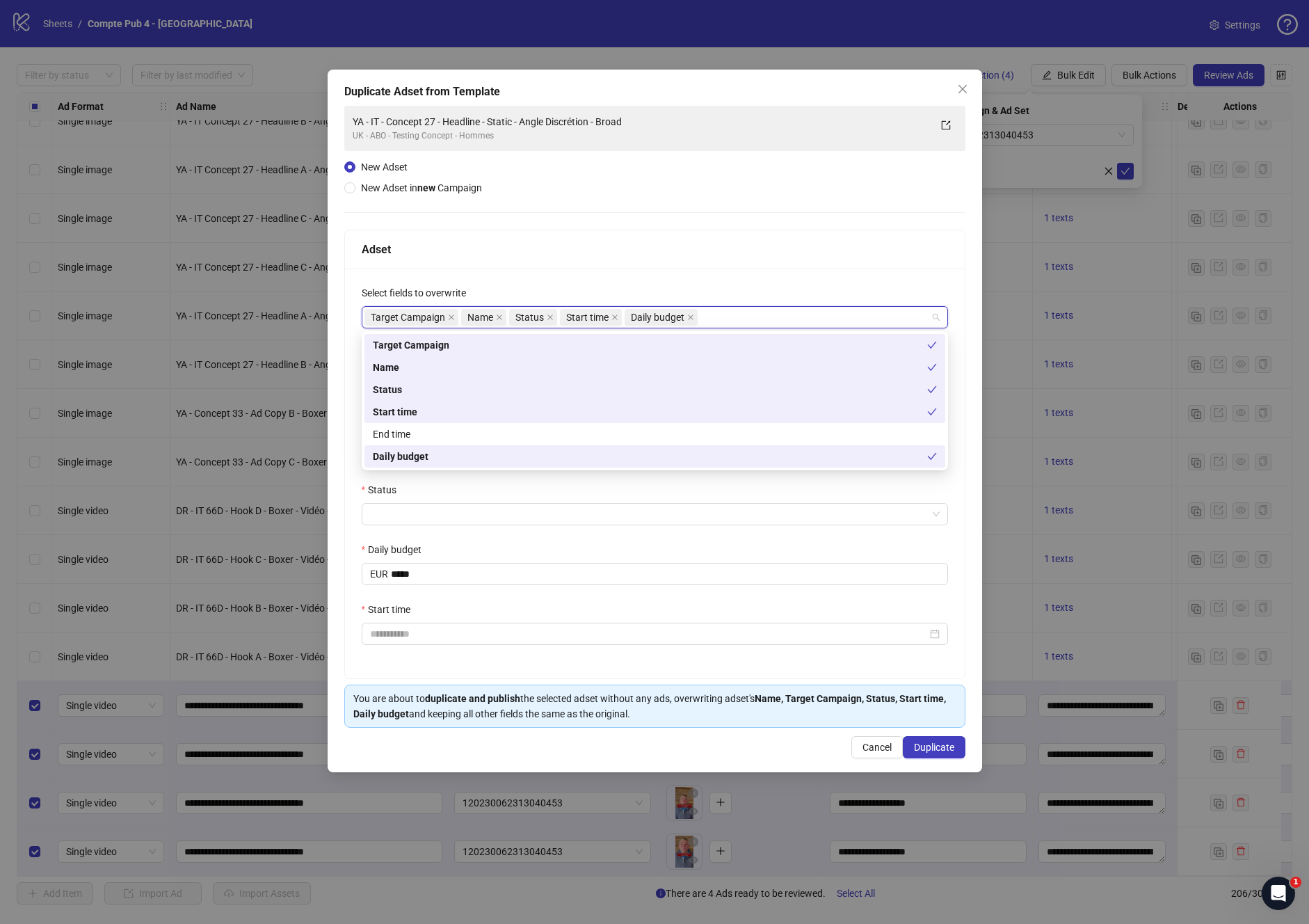
click at [337, 527] on div "**********" at bounding box center [654, 420] width 654 height 703
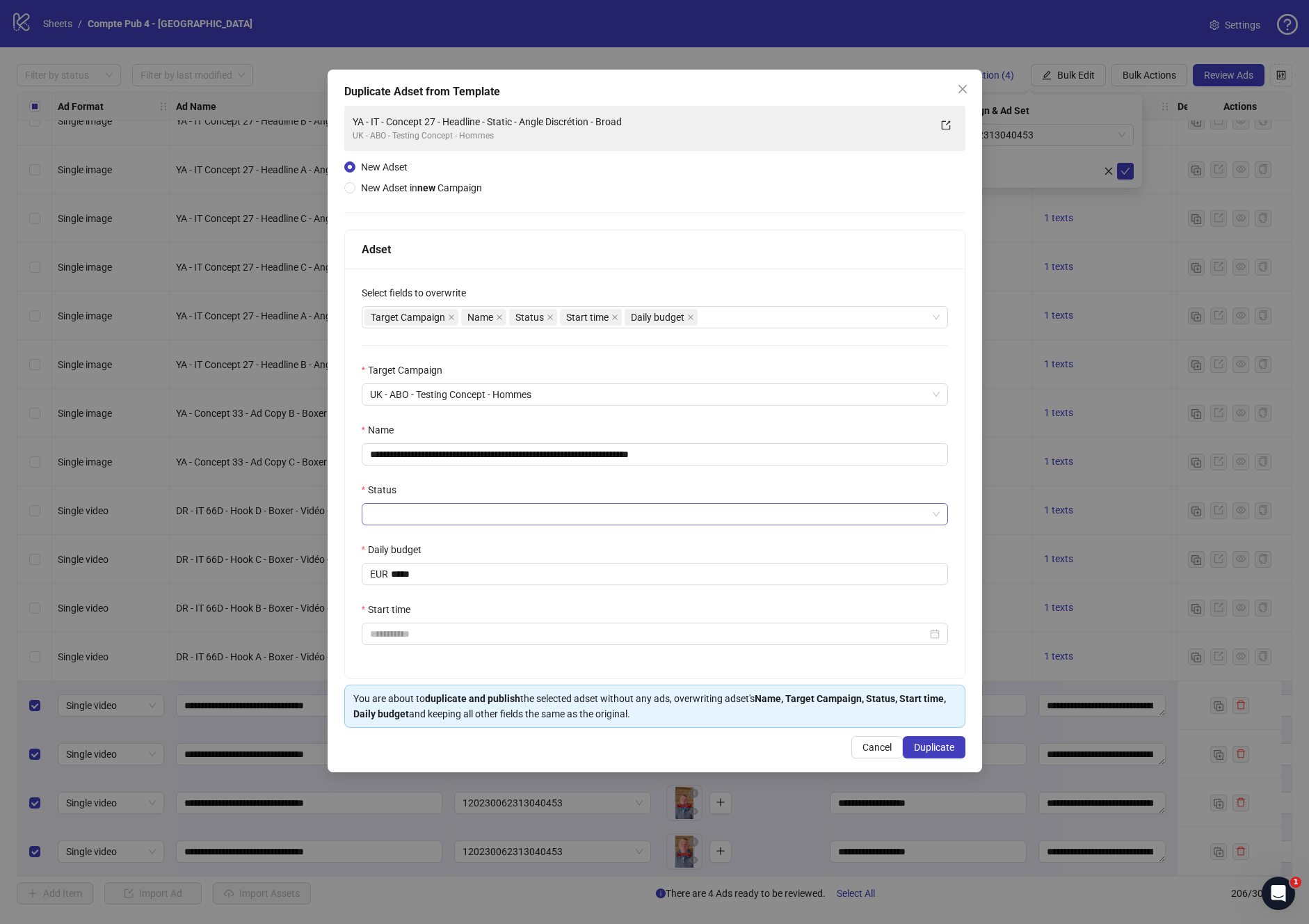
click at [392, 514] on input "Status" at bounding box center [648, 513] width 557 height 21
click at [396, 538] on div "ACTIVE" at bounding box center [655, 541] width 564 height 15
click at [427, 646] on div "**********" at bounding box center [654, 473] width 620 height 410
click at [427, 631] on input "Start time" at bounding box center [648, 633] width 557 height 15
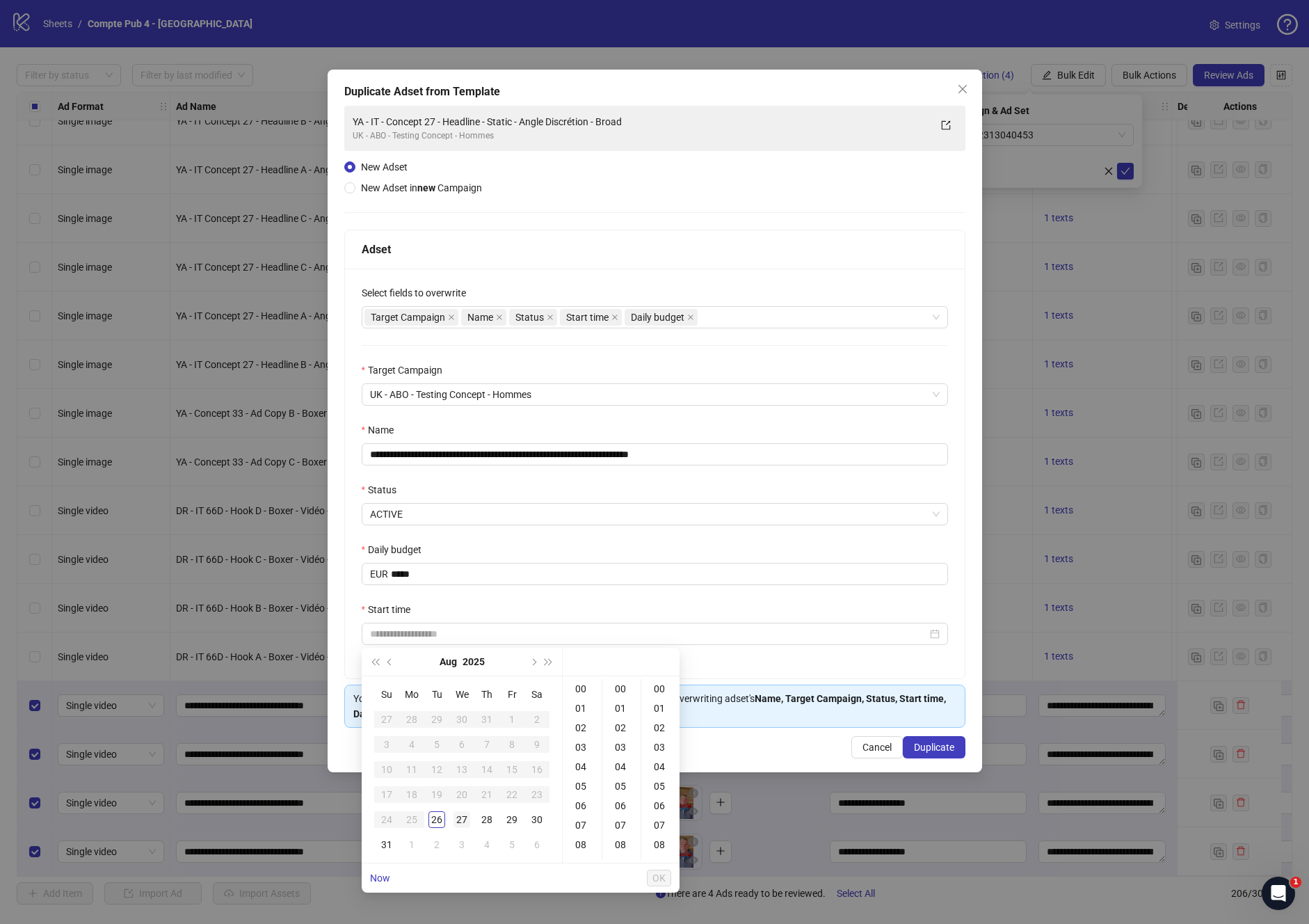
click at [455, 820] on div "27" at bounding box center [462, 819] width 17 height 17
click at [575, 769] on div "04" at bounding box center [581, 767] width 33 height 20
type input "**********"
click at [664, 874] on span "OK" at bounding box center [659, 878] width 13 height 11
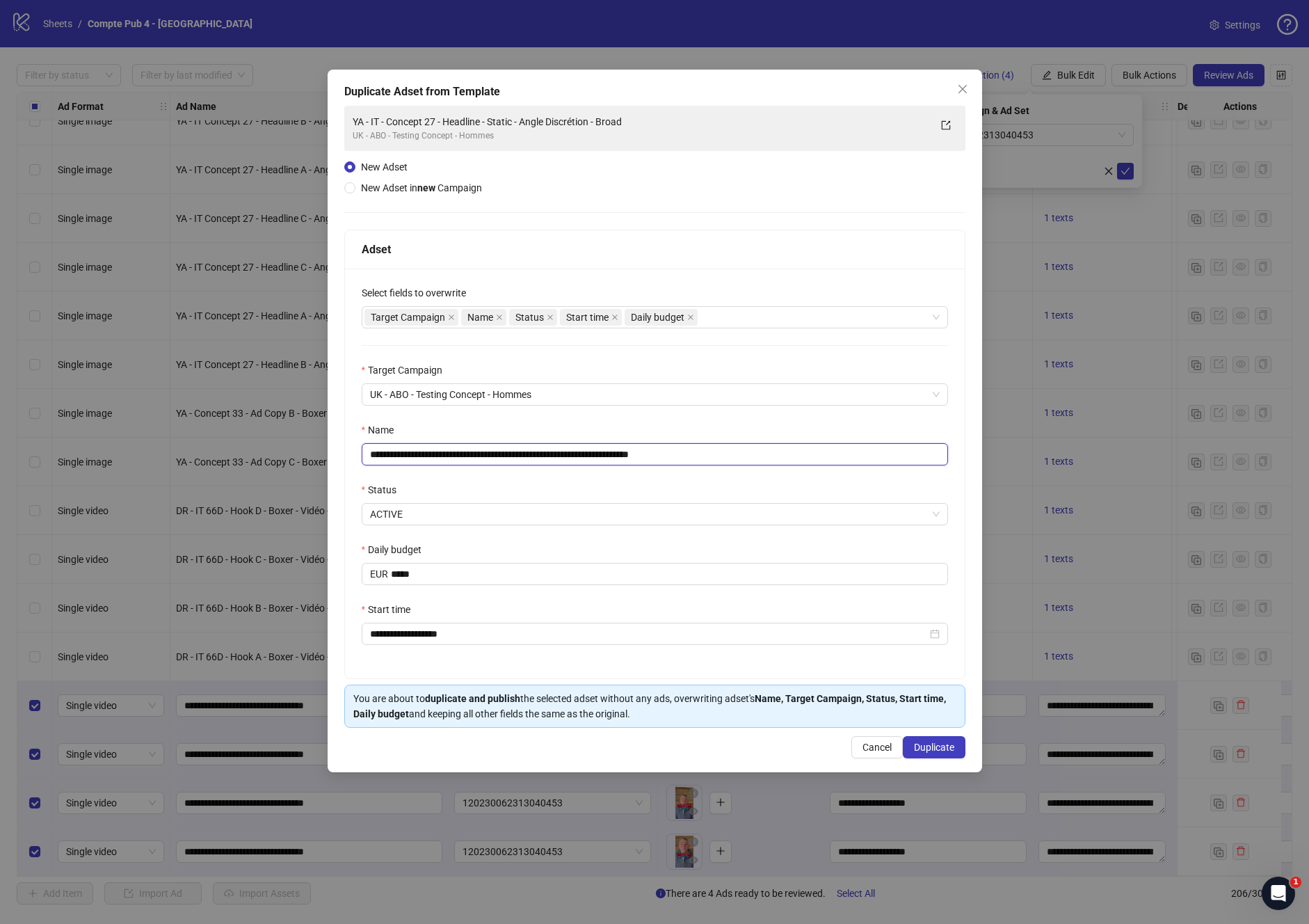
click at [553, 449] on input "**********" at bounding box center [654, 454] width 587 height 22
paste input "text"
type input "**********"
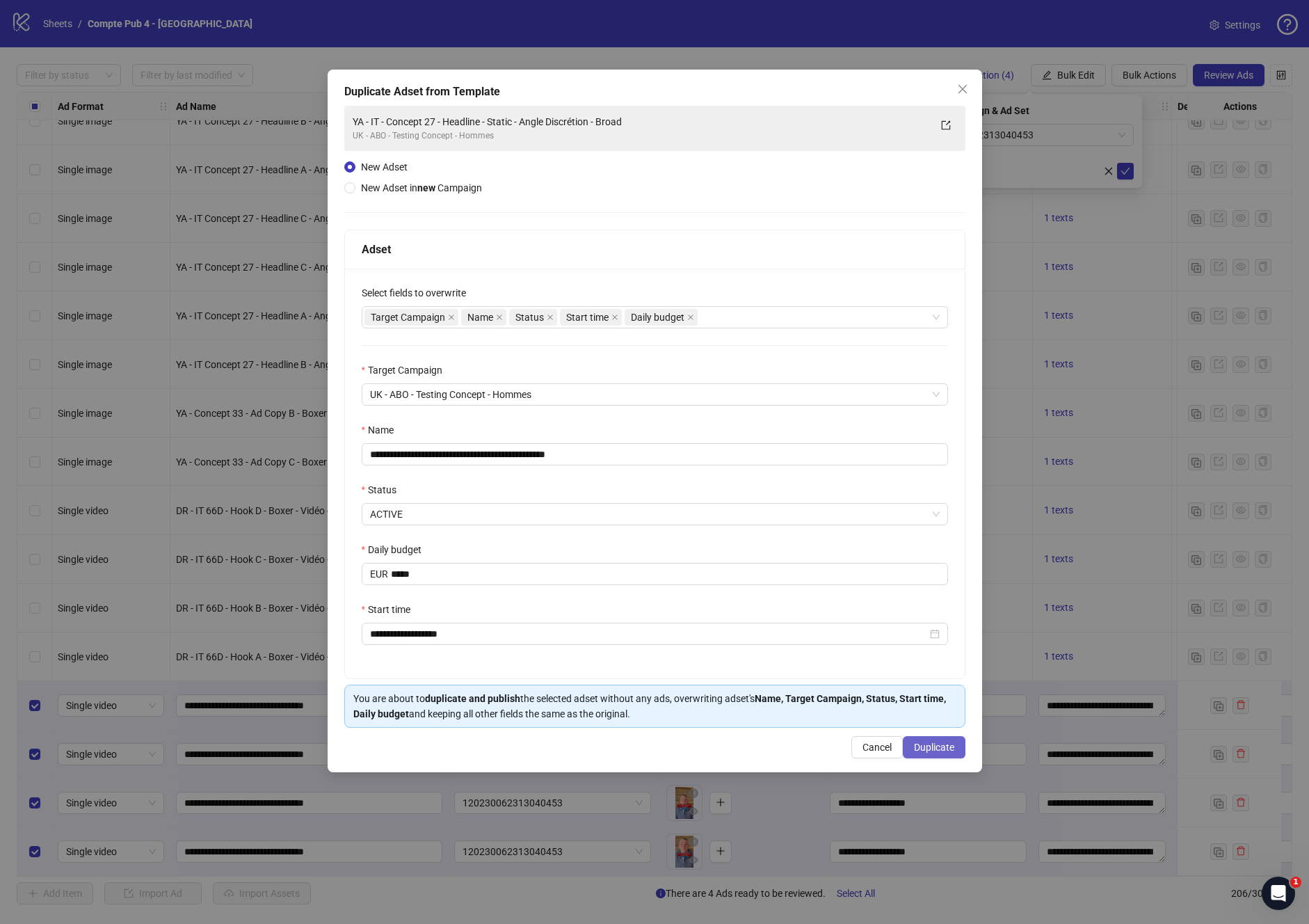
click at [926, 745] on span "Duplicate" at bounding box center [934, 746] width 40 height 11
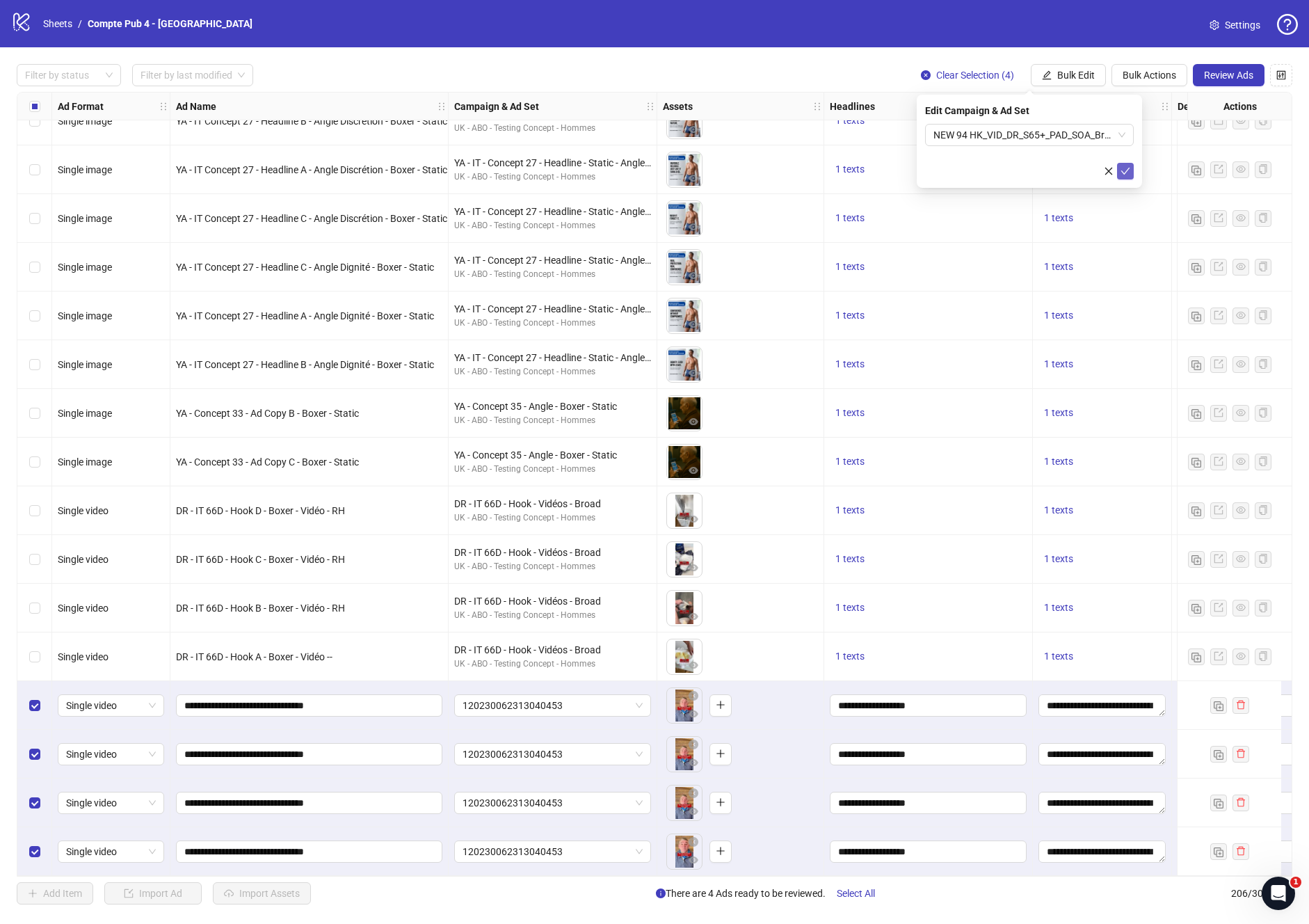
click at [1125, 173] on icon "check" at bounding box center [1125, 171] width 10 height 10
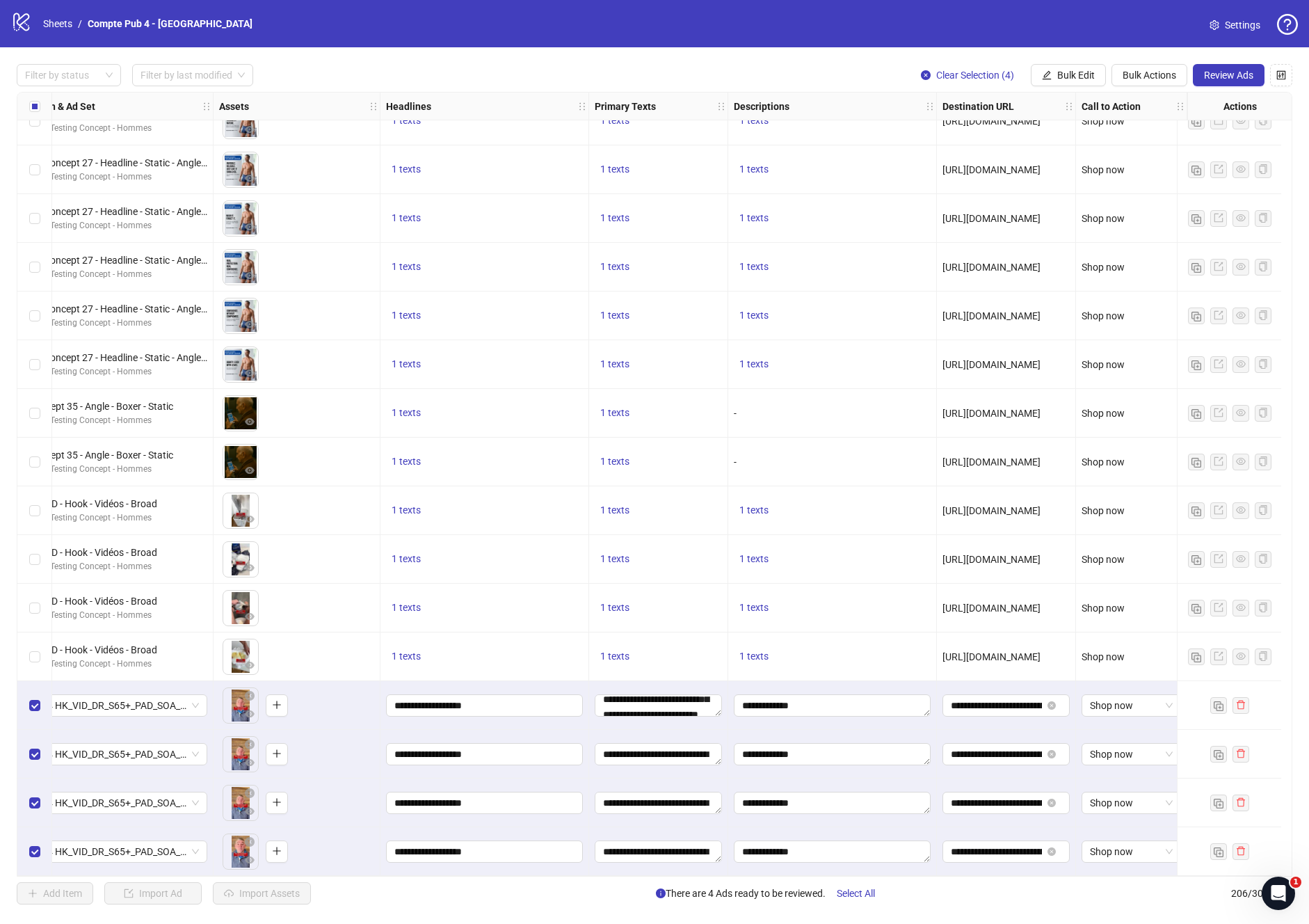
scroll to position [107, 0]
click at [1234, 68] on button "Review Ads" at bounding box center [1229, 75] width 71 height 22
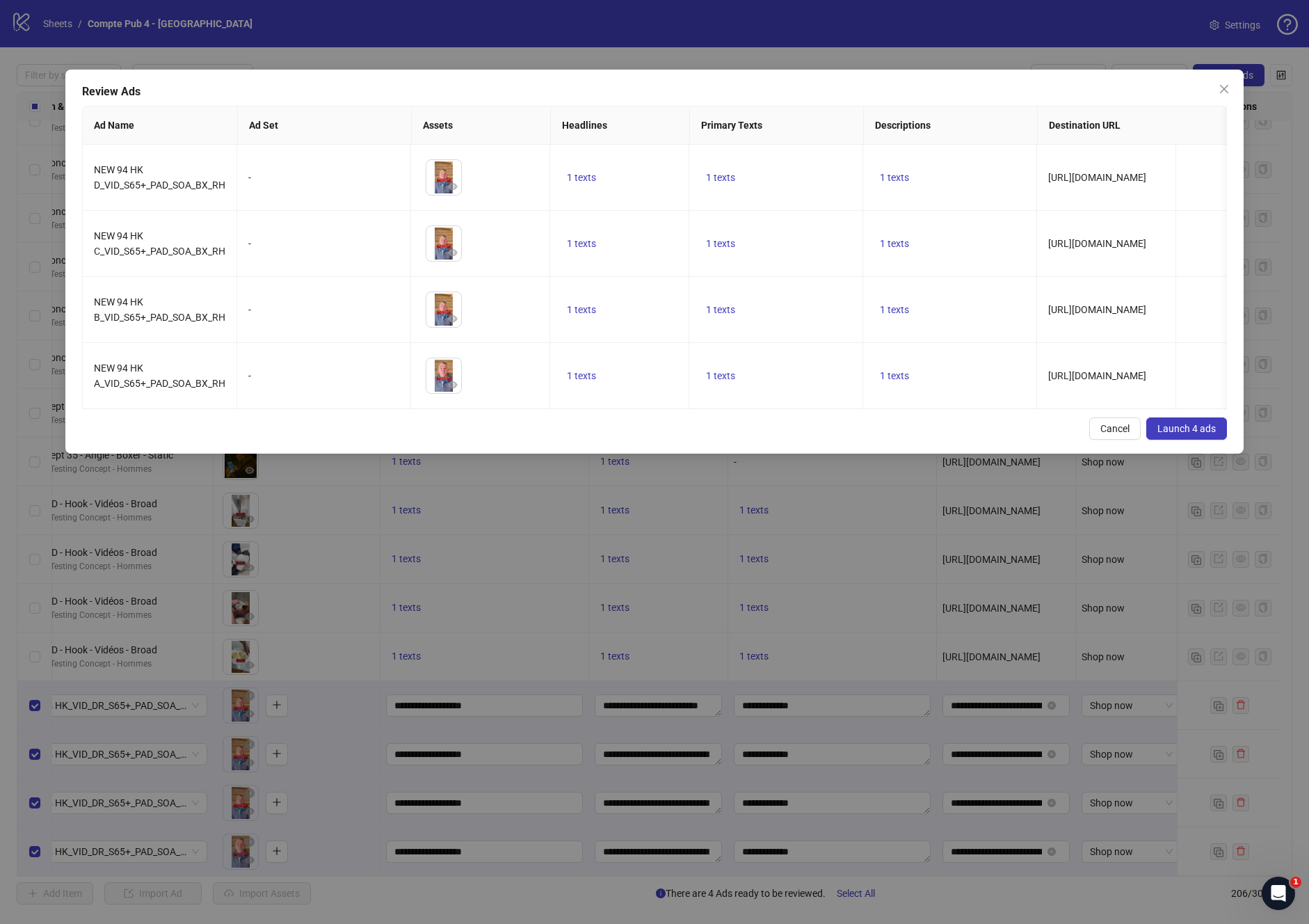
click at [1204, 434] on span "Launch 4 ads" at bounding box center [1186, 429] width 58 height 11
